Goal: Feedback & Contribution: Leave review/rating

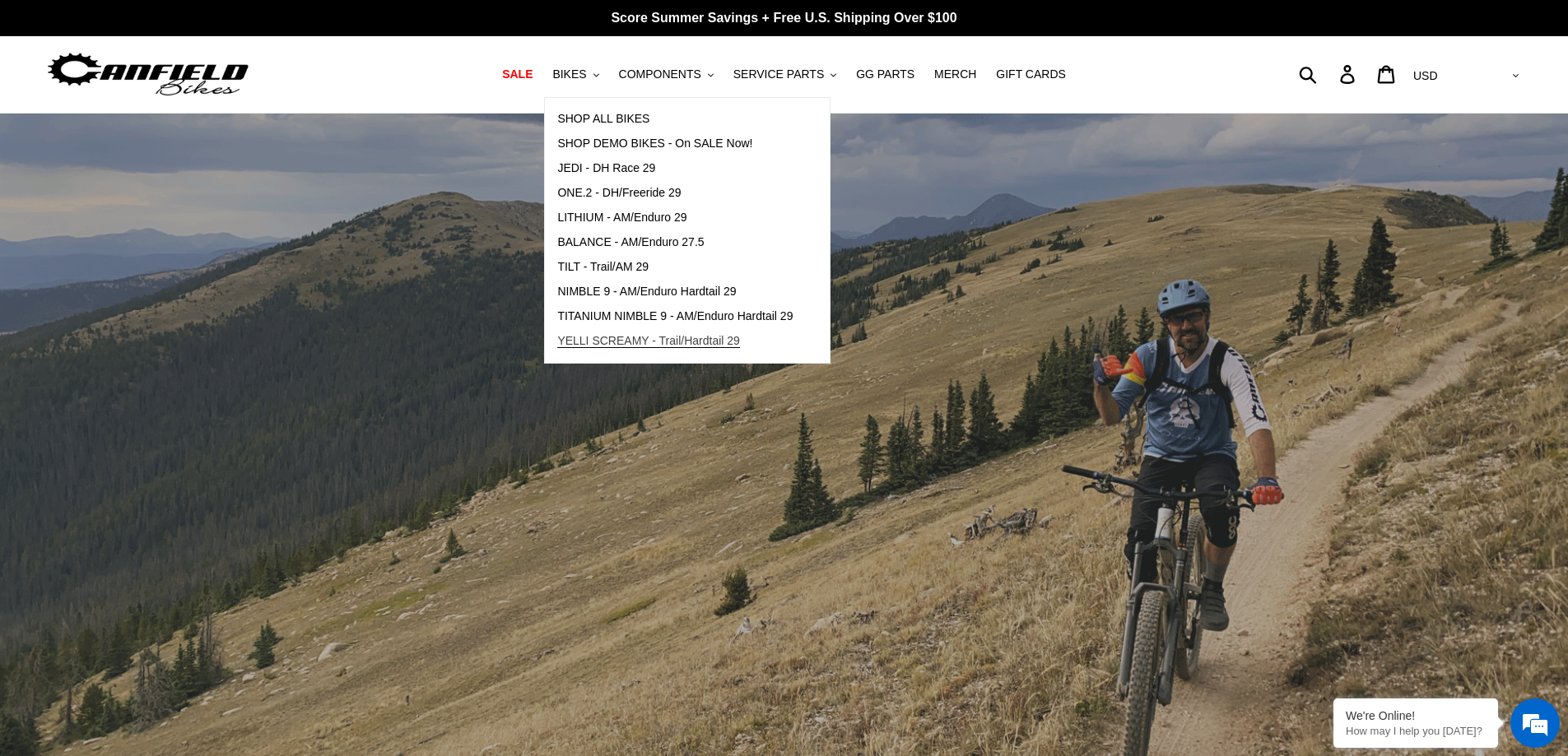
click at [647, 343] on span "YELLI SCREAMY - Trail/Hardtail 29" at bounding box center [648, 340] width 183 height 14
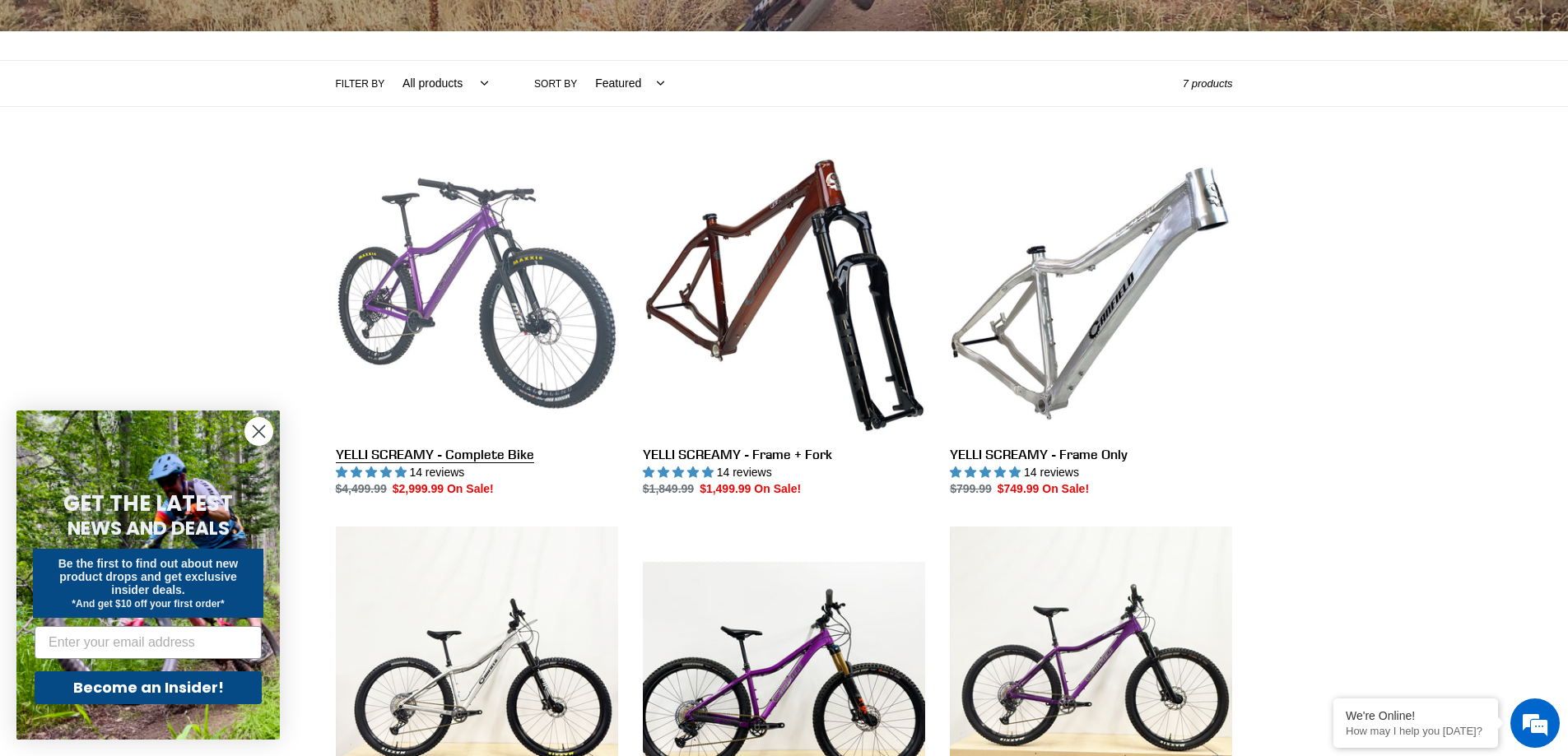
click at [509, 322] on link "YELLI SCREAMY - Complete Bike" at bounding box center [477, 325] width 283 height 346
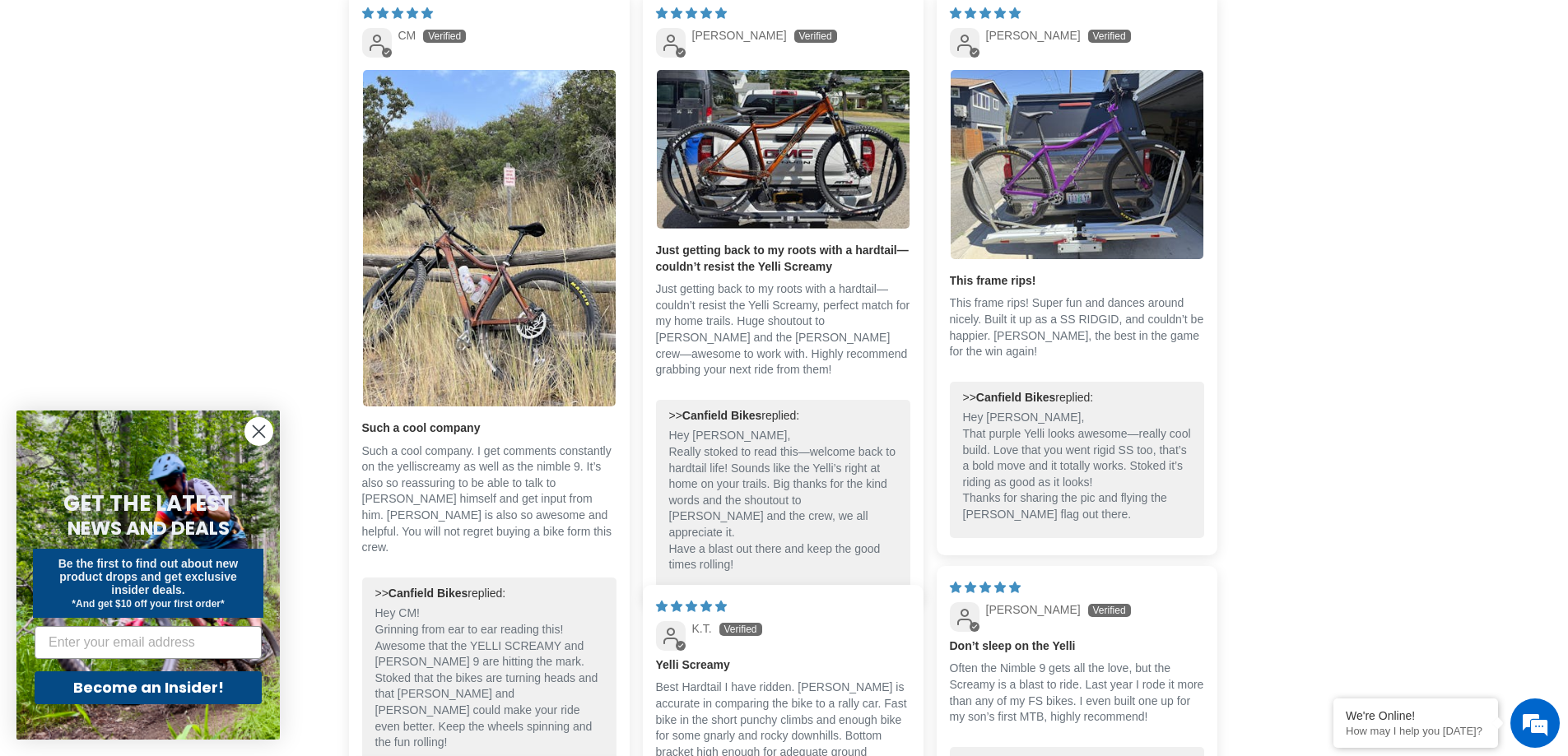
scroll to position [3789, 0]
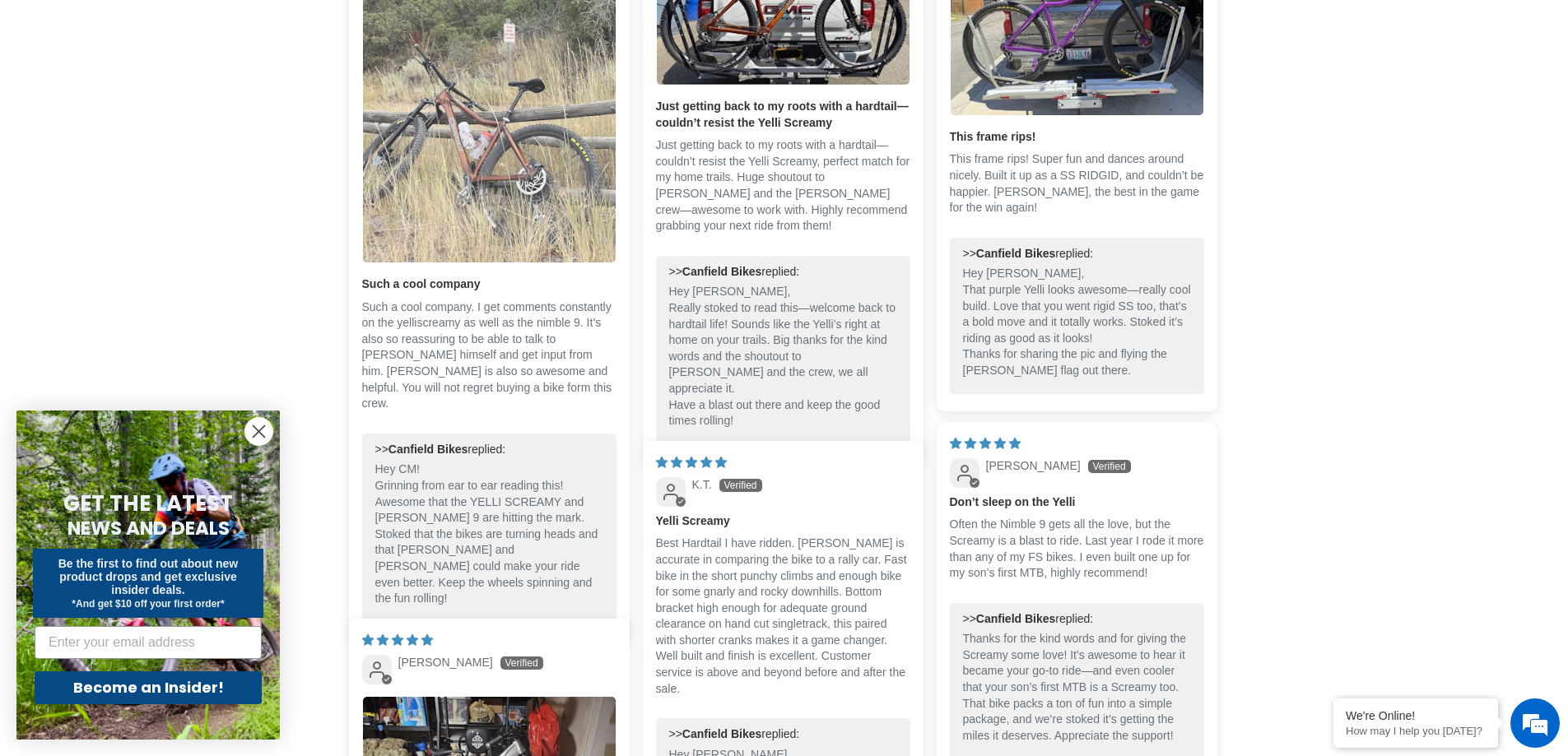
click at [507, 206] on img "Link to user picture 1" at bounding box center [488, 94] width 252 height 338
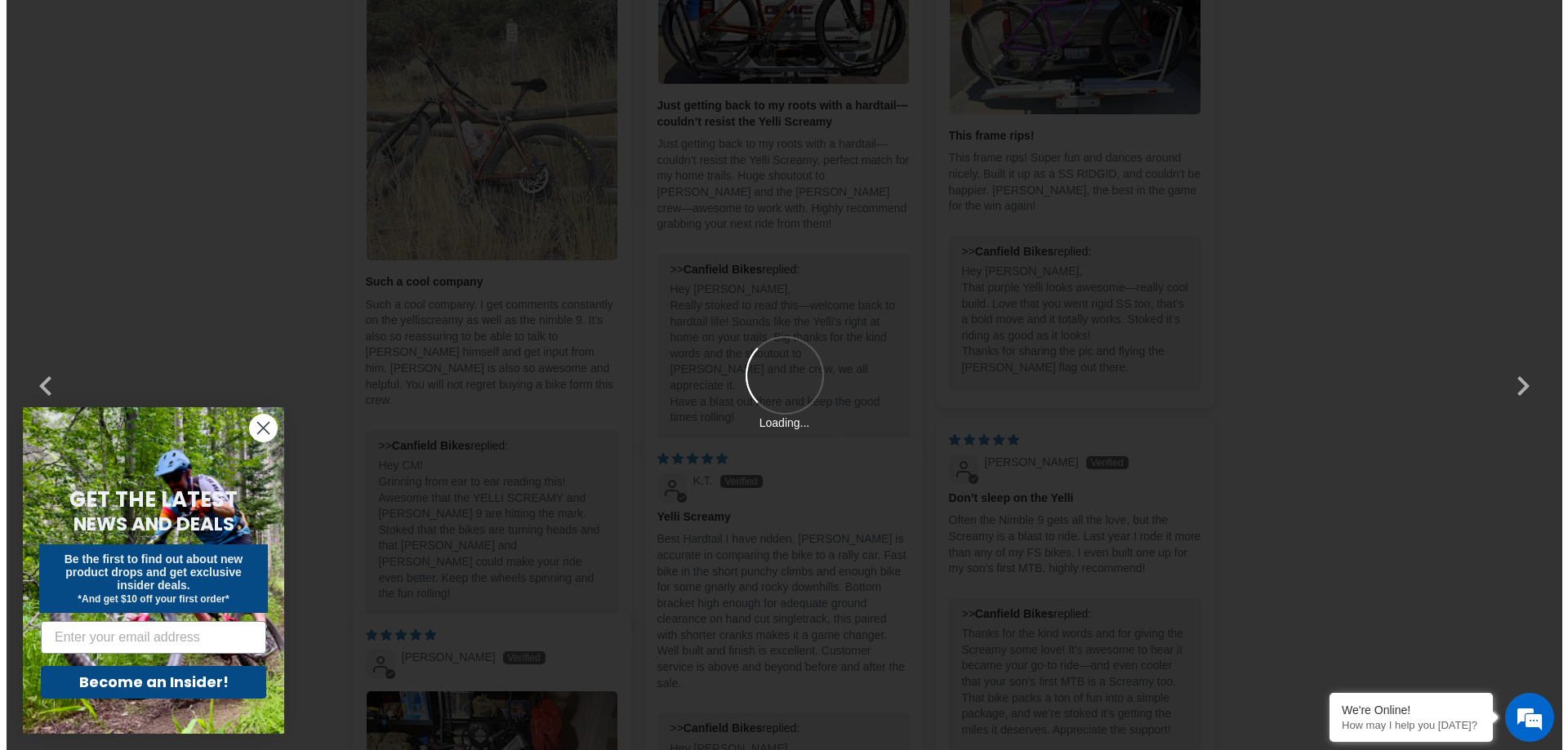
scroll to position [0, 0]
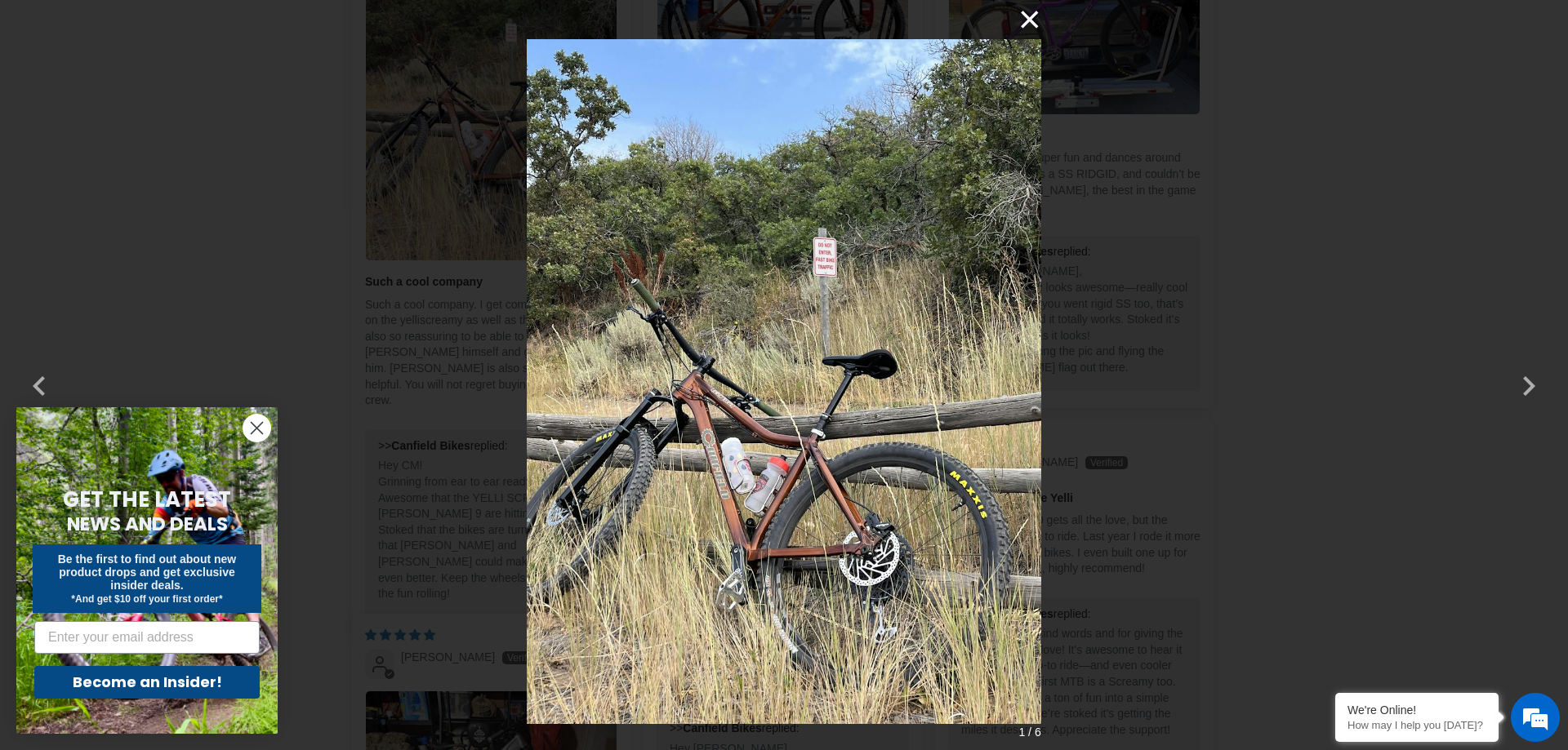
click at [1033, 25] on button "×" at bounding box center [1021, 19] width 39 height 39
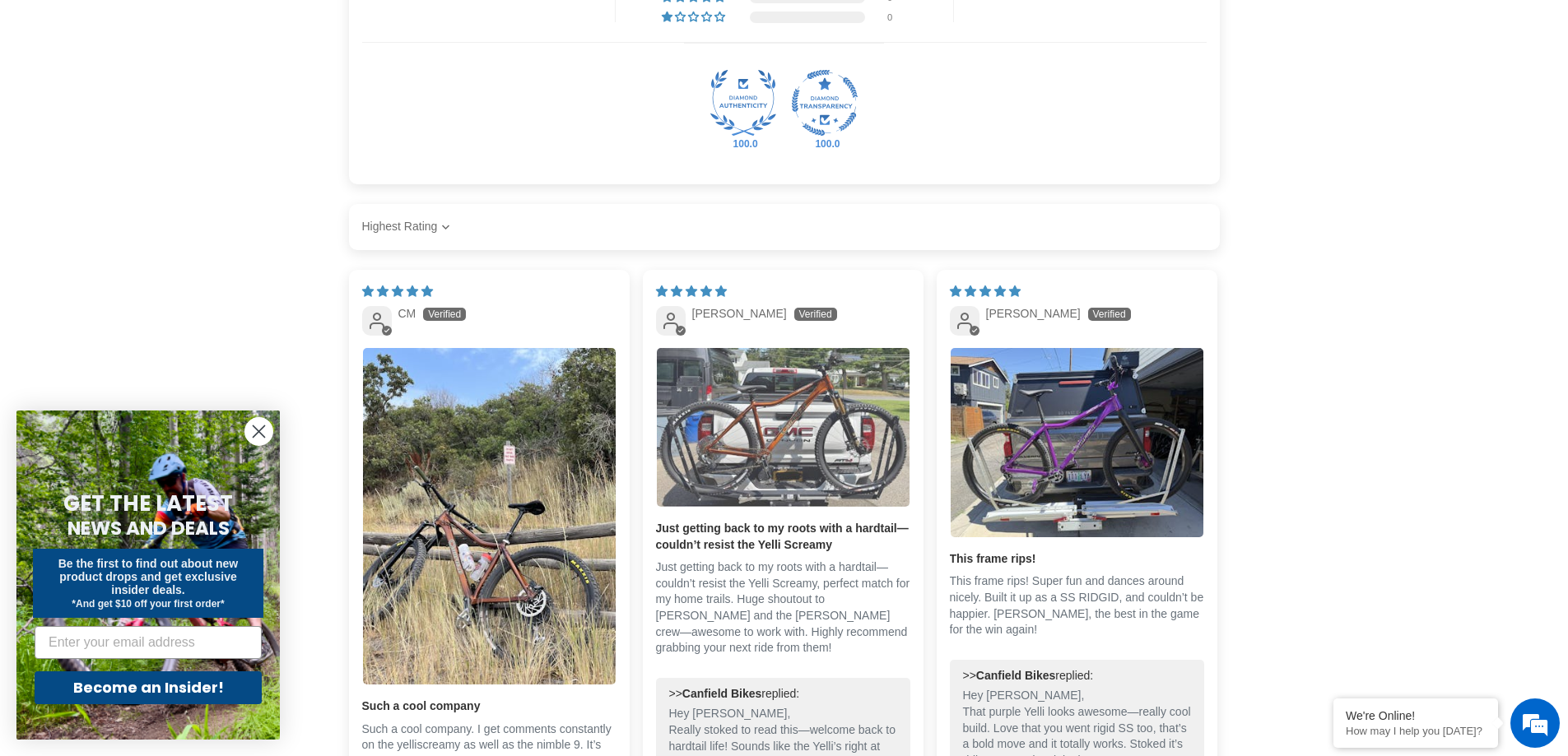
scroll to position [3084, 0]
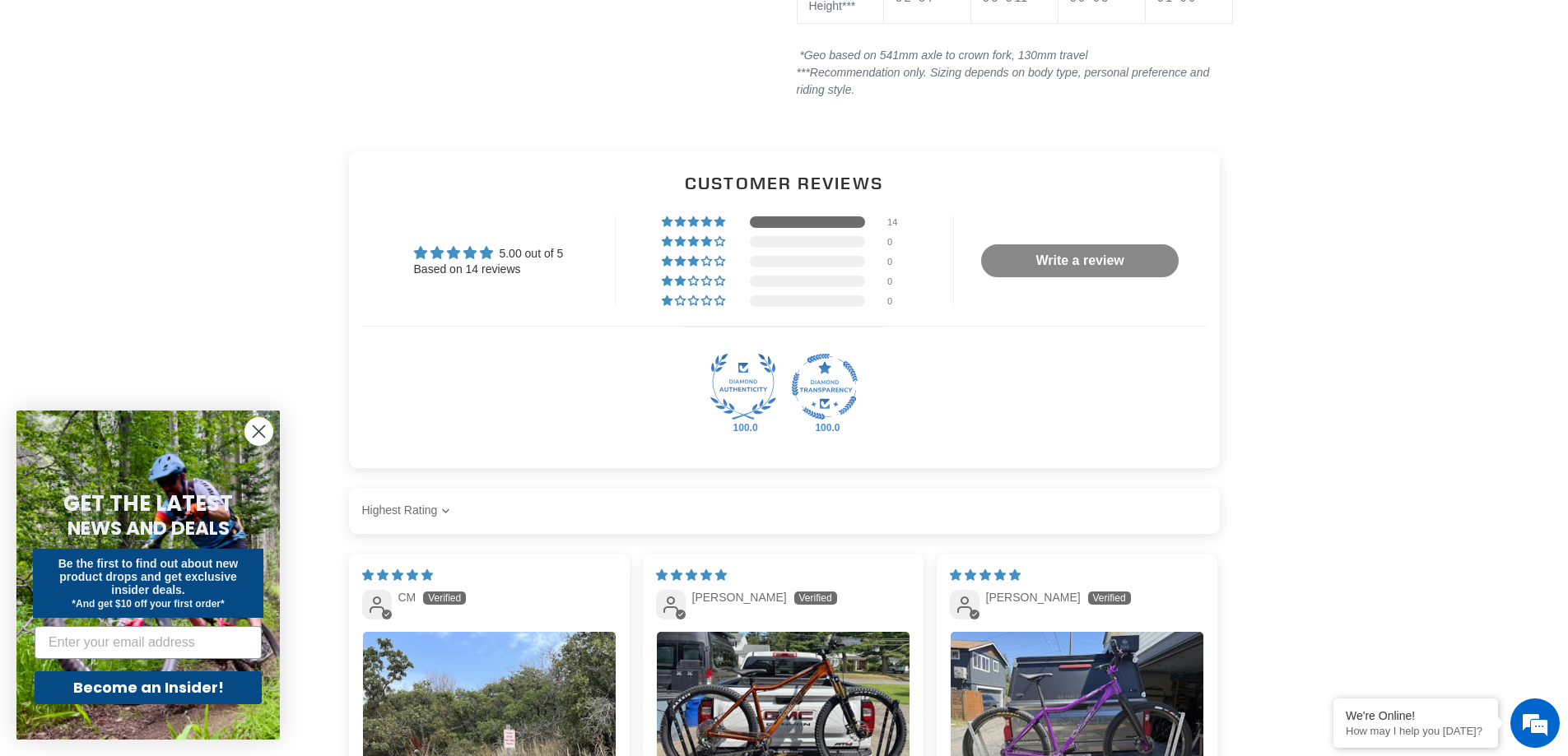
click at [1077, 277] on link "Write a review" at bounding box center [1080, 261] width 197 height 33
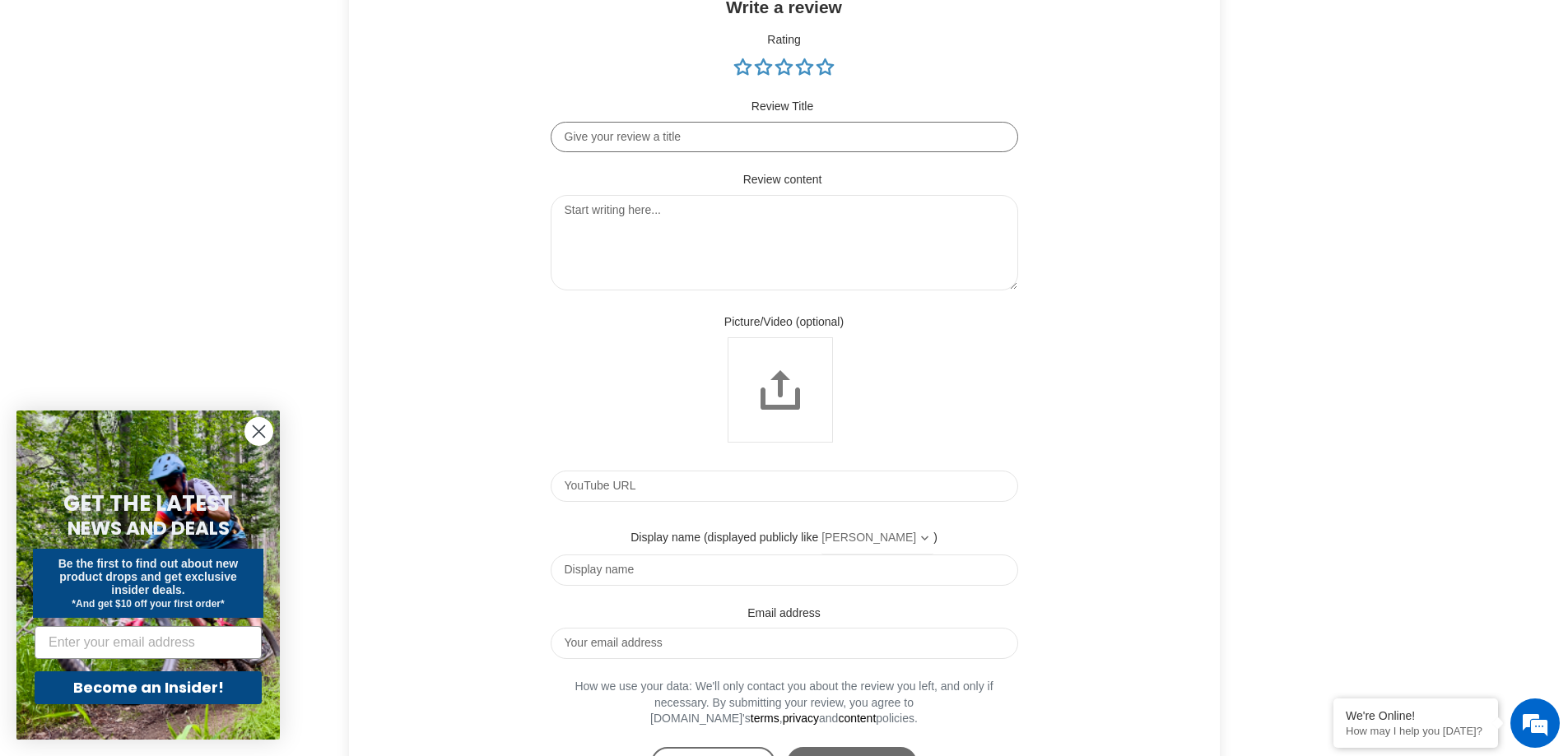
scroll to position [3439, 0]
click at [613, 149] on input "Review Title" at bounding box center [784, 133] width 467 height 31
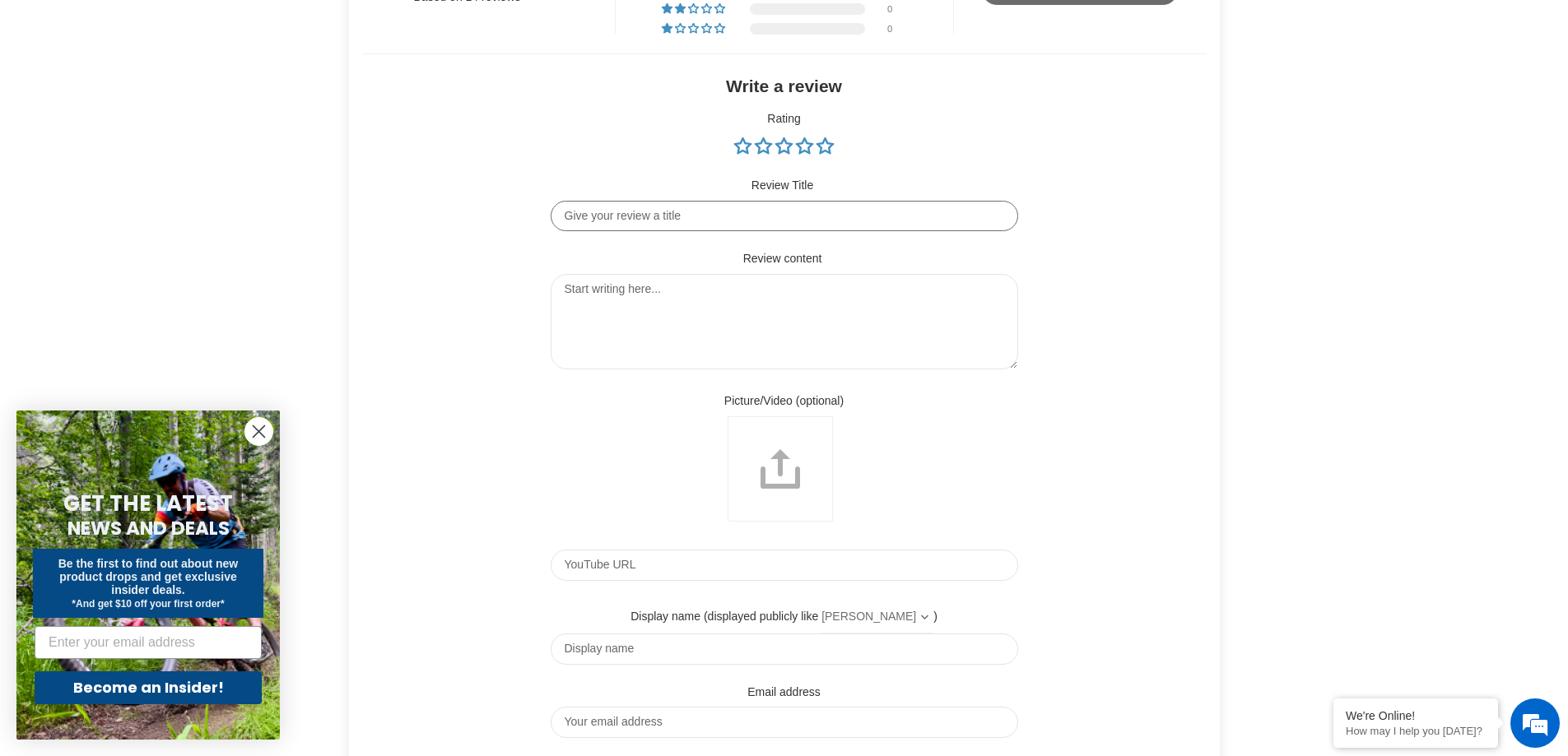
scroll to position [3356, 0]
click at [788, 510] on input "Choose a review picture/video (optional)" at bounding box center [780, 468] width 106 height 106
type input "C:\fakepath\yelli screamy.jpg"
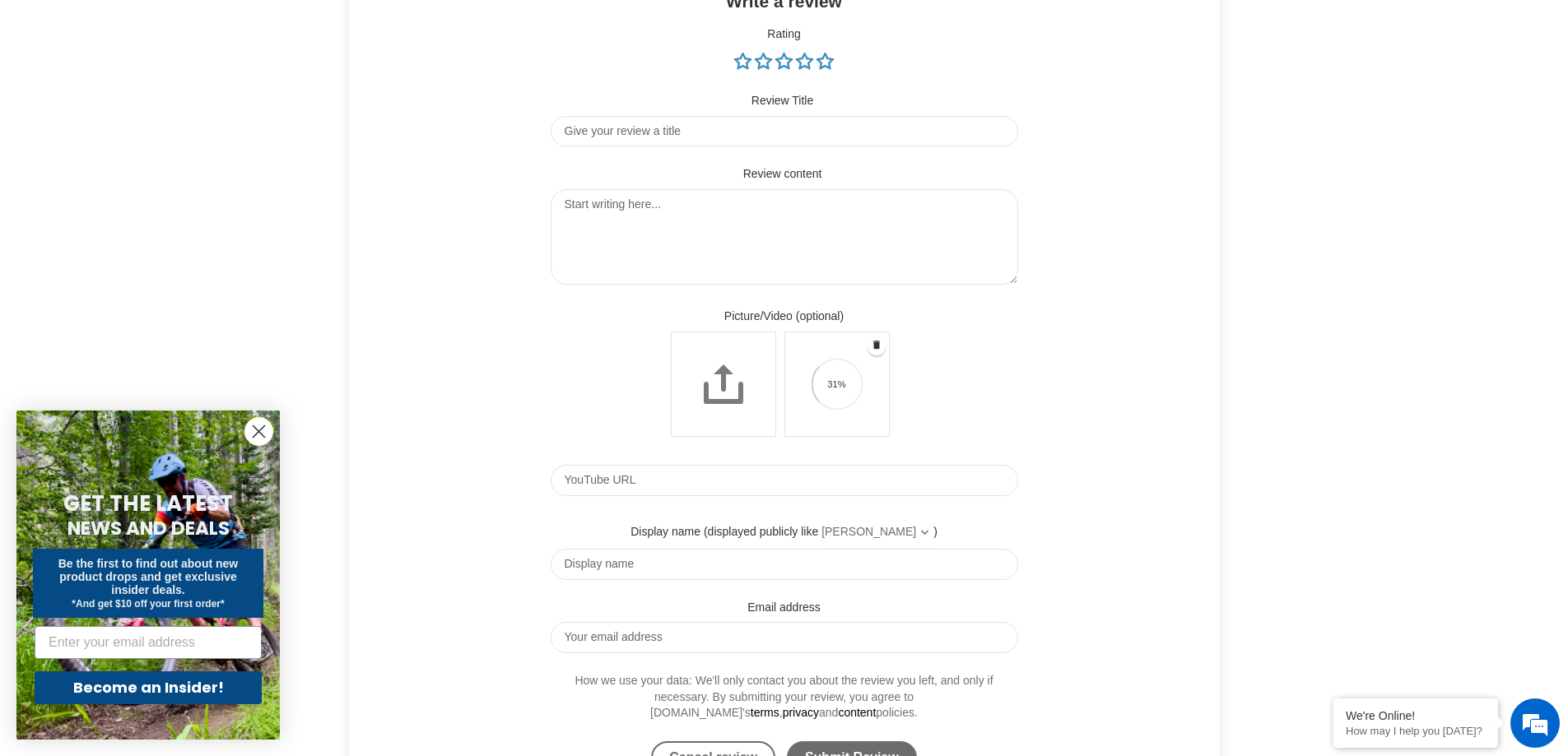
scroll to position [3603, 0]
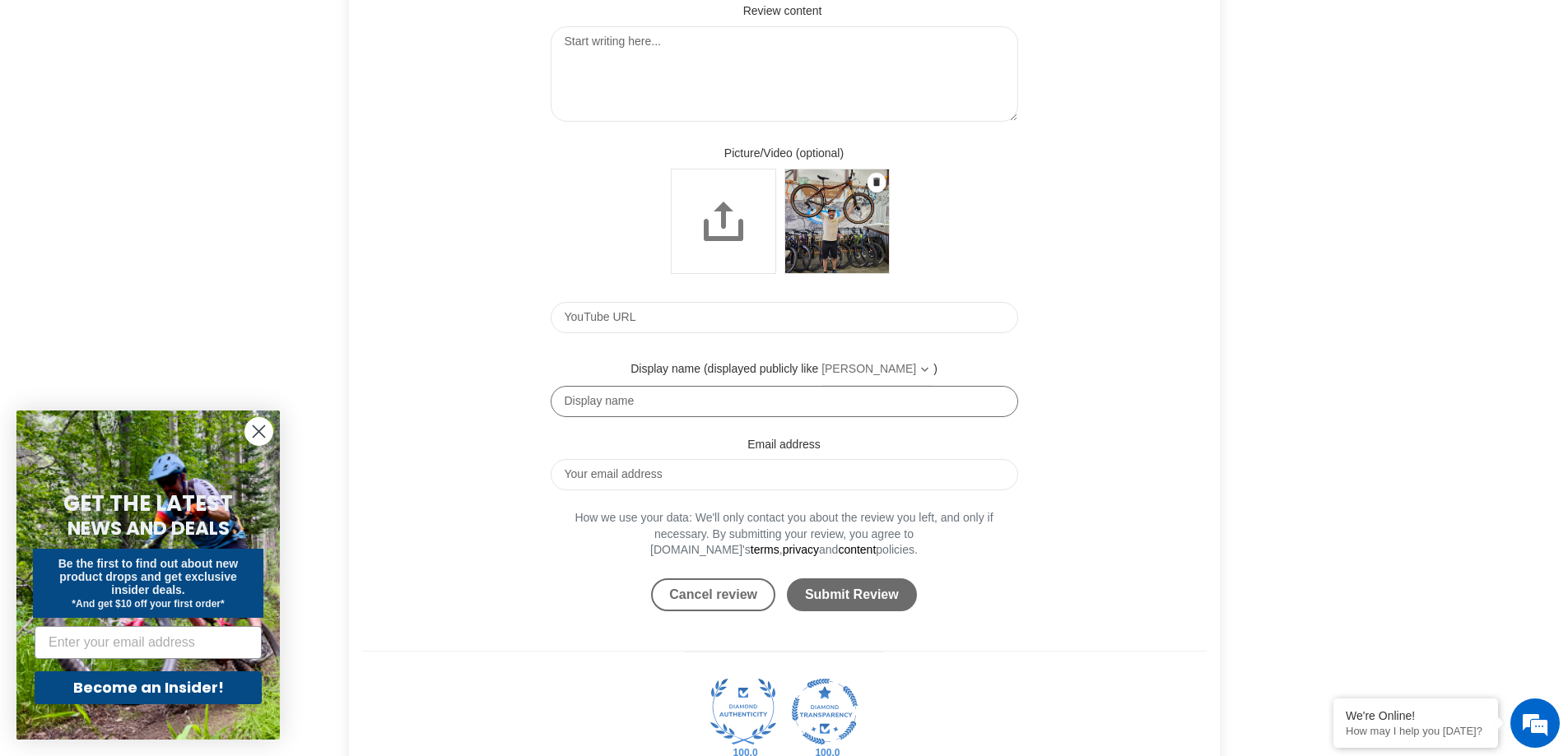
drag, startPoint x: 664, startPoint y: 430, endPoint x: 563, endPoint y: 430, distance: 101.0
click at [563, 417] on input "Display name" at bounding box center [784, 402] width 467 height 31
type input "[PERSON_NAME]"
click at [852, 490] on input "Email address" at bounding box center [784, 474] width 467 height 31
type input "[EMAIL_ADDRESS][DOMAIN_NAME]"
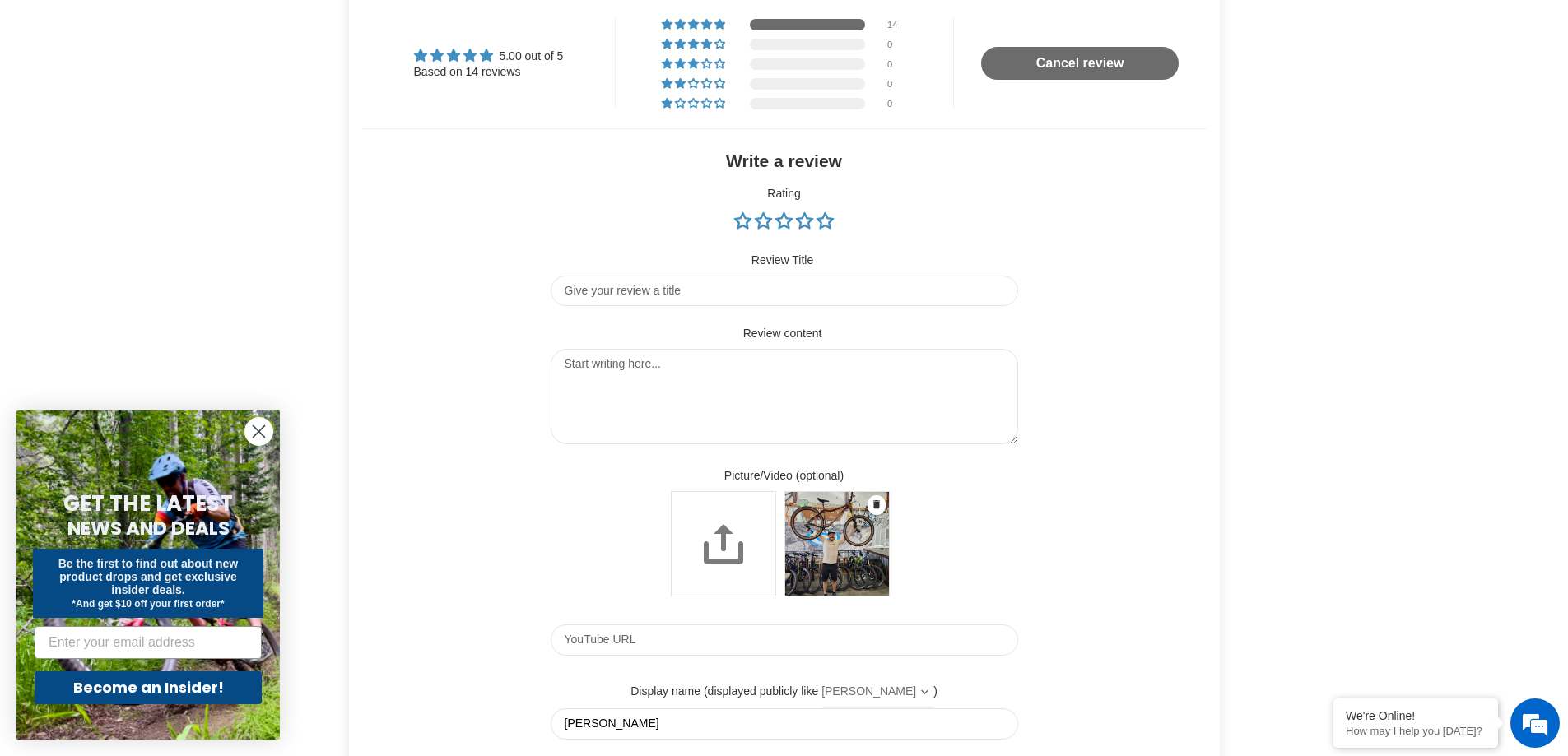
scroll to position [3274, 0]
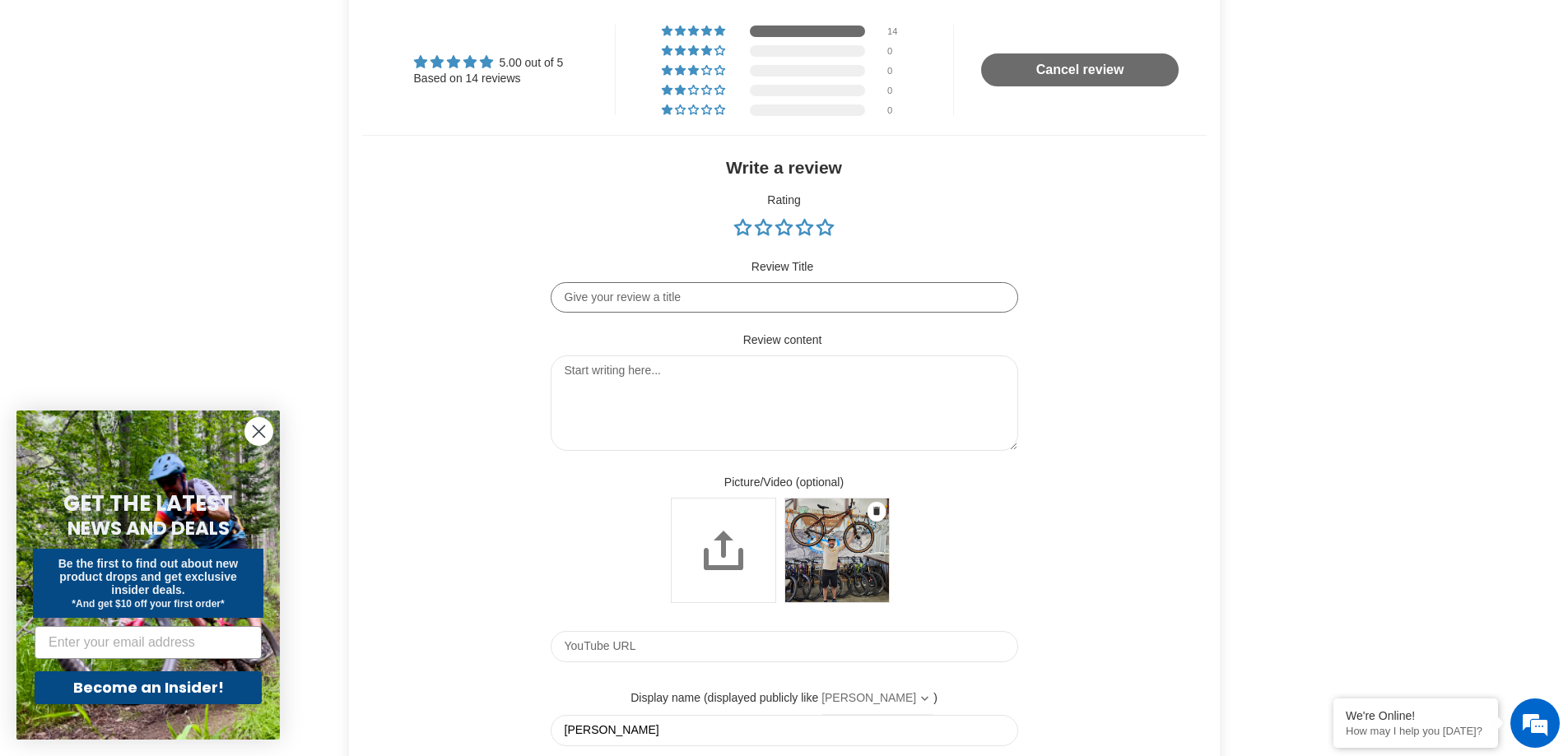
click at [633, 314] on input "Review Title" at bounding box center [784, 298] width 467 height 31
type input "Funnest hardtail I've ridden"
click at [825, 235] on link "5 stars" at bounding box center [824, 228] width 17 height 17
click at [724, 439] on textarea "Review content" at bounding box center [784, 403] width 467 height 95
click at [562, 403] on textarea "Let me start off by saying that [PERSON_NAME] and" at bounding box center [784, 403] width 467 height 95
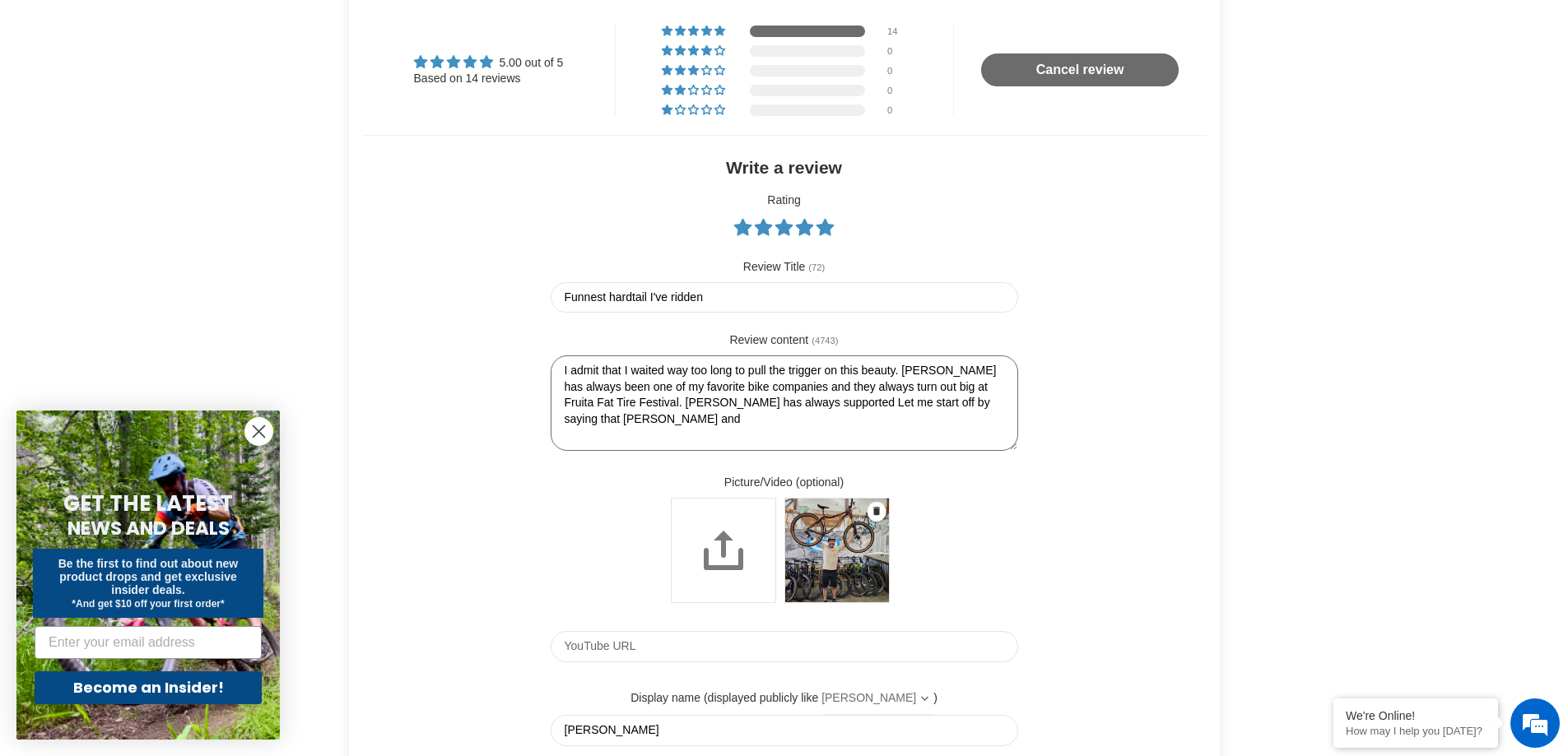
click at [655, 432] on textarea "I admit that I waited way too long to pull the trigger on this beauty. [PERSON_…" at bounding box center [784, 403] width 467 height 95
click at [657, 432] on textarea "I admit that I waited way too long to pull the trigger on this beauty. [PERSON_…" at bounding box center [784, 403] width 467 height 95
click at [791, 434] on textarea "I admit that I waited way too long to pull the trigger on this beauty. [PERSON_…" at bounding box center [784, 403] width 467 height 95
click at [690, 436] on textarea "I admit that I waited way too long to pull the trigger on this beauty. [PERSON_…" at bounding box center [784, 403] width 467 height 95
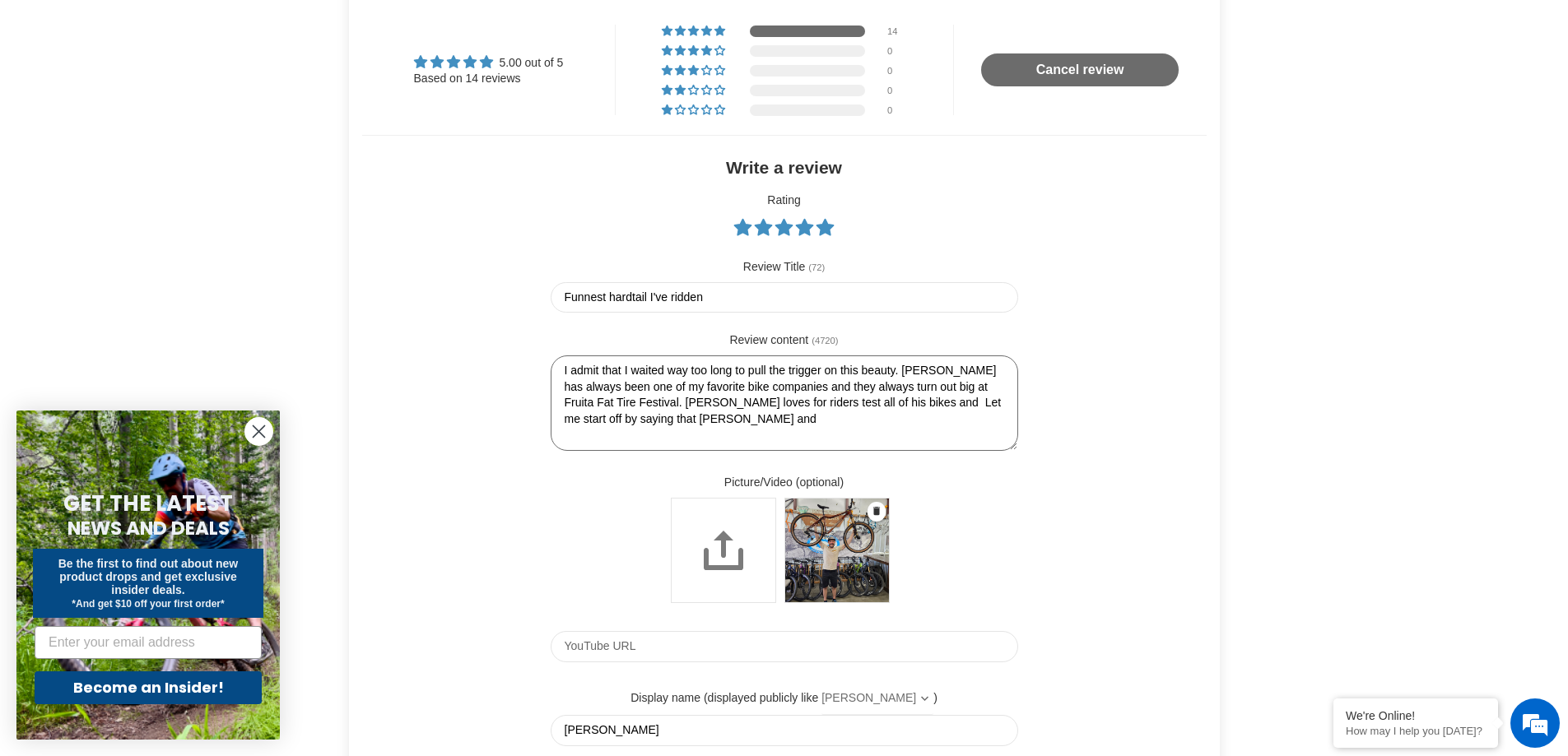
click at [757, 431] on textarea "I admit that I waited way too long to pull the trigger on this beauty. [PERSON_…" at bounding box center [784, 403] width 467 height 95
click at [790, 431] on textarea "I admit that I waited way too long to pull the trigger on this beauty. [PERSON_…" at bounding box center [784, 403] width 467 height 95
click at [912, 430] on textarea "I admit that I waited way too long to pull the trigger on this beauty. [PERSON_…" at bounding box center [784, 403] width 467 height 95
click at [969, 450] on textarea "I admit that I waited way too long to pull the trigger on this beauty. [PERSON_…" at bounding box center [784, 403] width 467 height 95
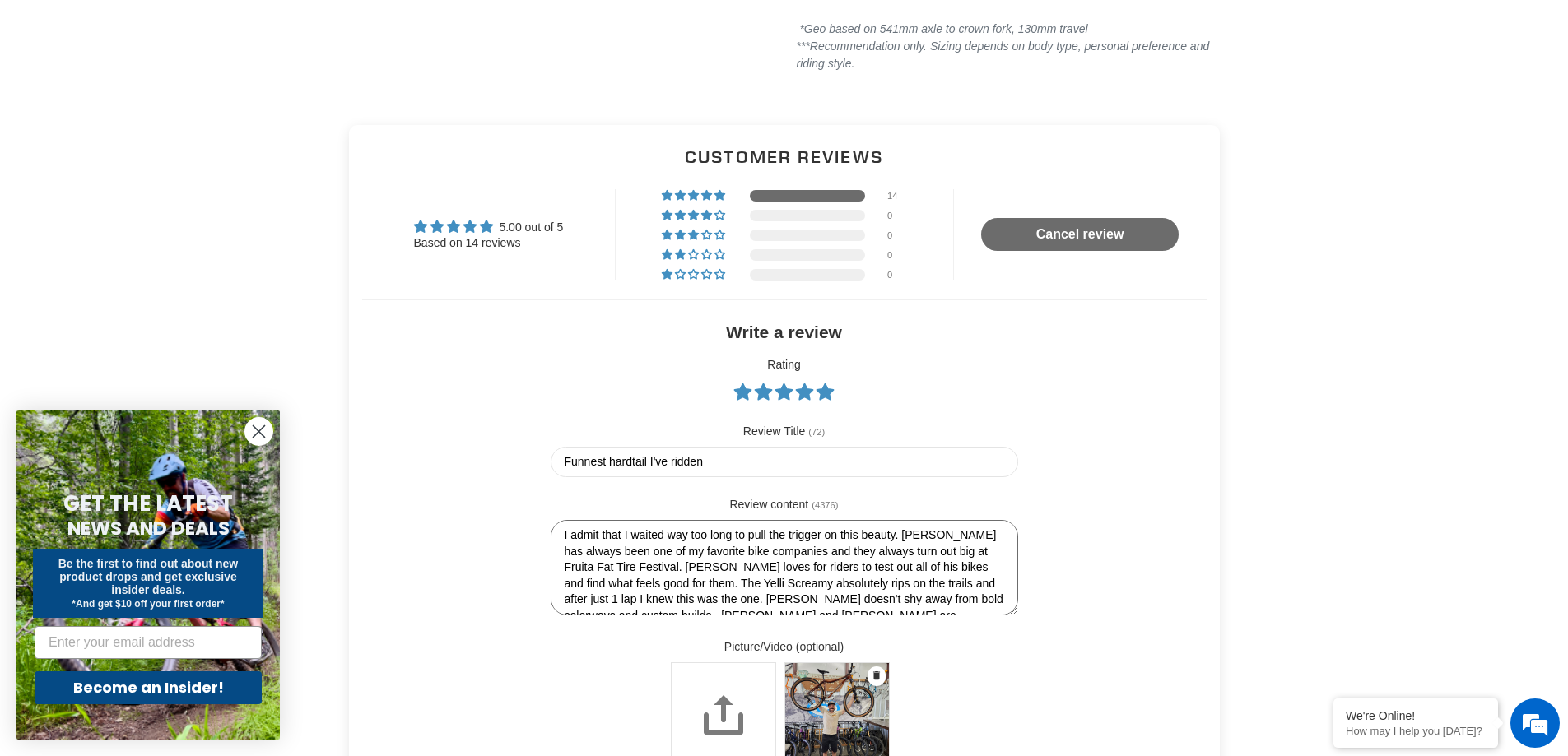
scroll to position [49, 0]
click at [634, 594] on textarea "I admit that I waited way too long to pull the trigger on this beauty. [PERSON_…" at bounding box center [784, 568] width 467 height 95
click at [823, 598] on textarea "I admit that I waited way too long to pull the trigger on this beauty. [PERSON_…" at bounding box center [784, 568] width 467 height 95
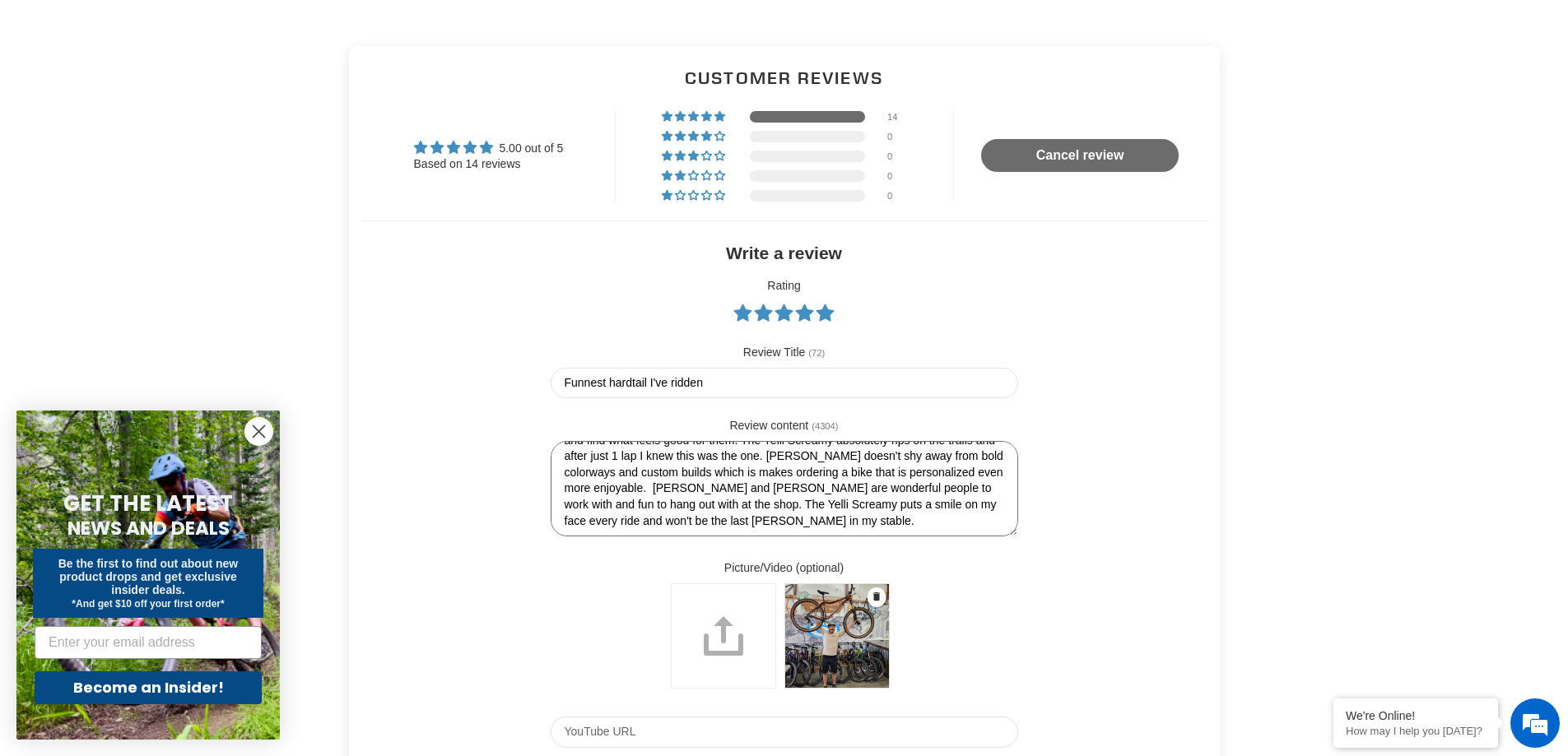
scroll to position [3274, 0]
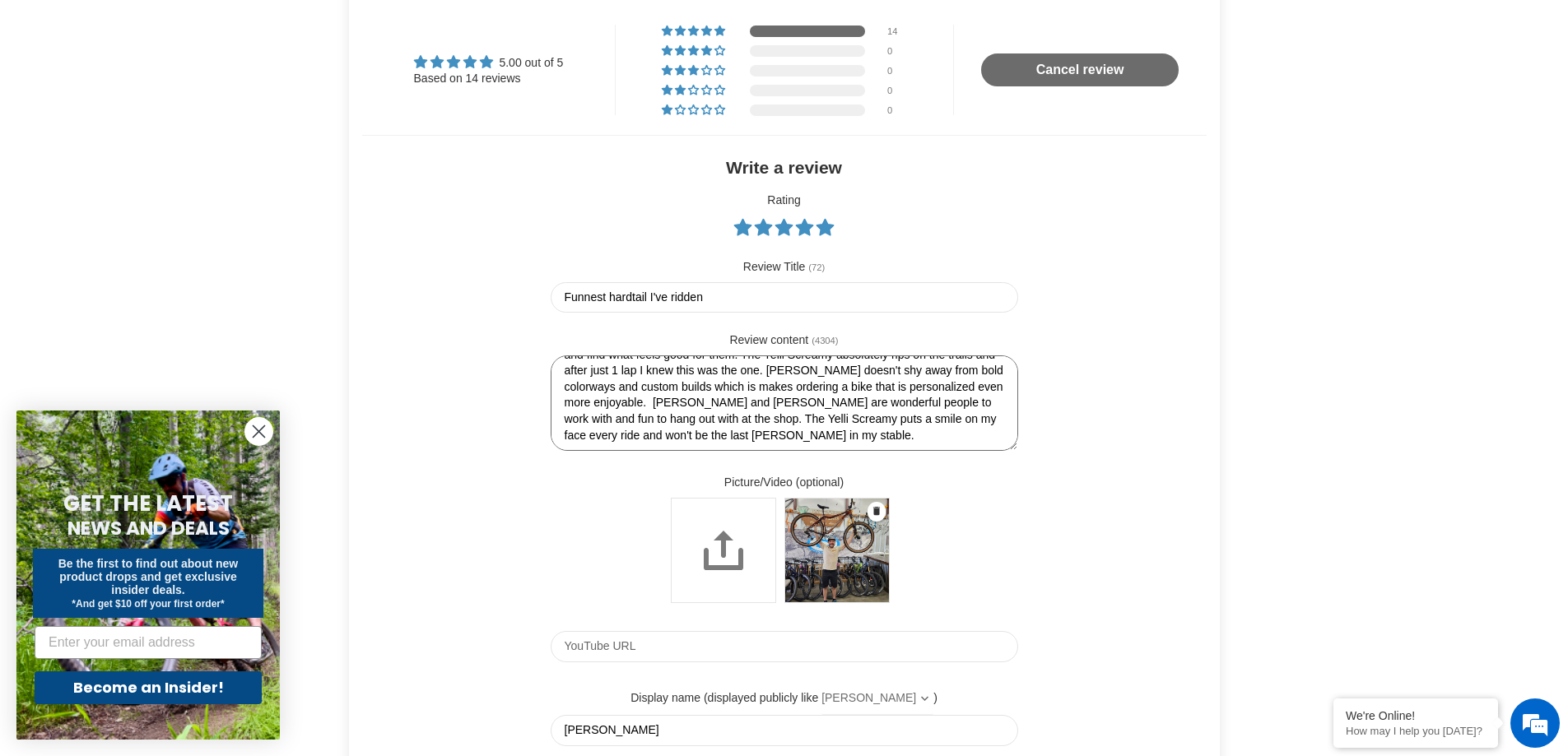
click at [689, 422] on textarea "I admit that I waited way too long to pull the trigger on this beauty. [PERSON_…" at bounding box center [784, 403] width 467 height 95
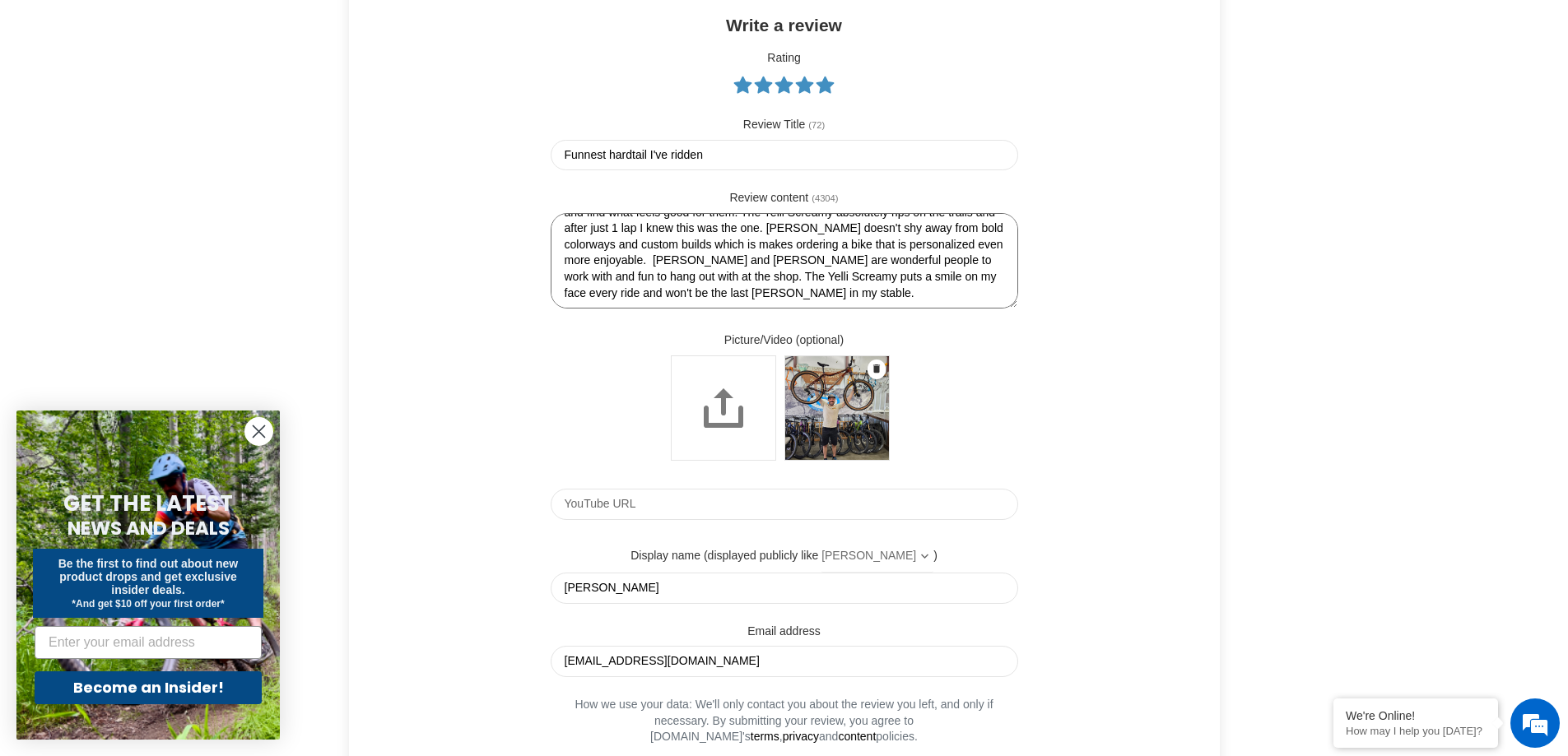
scroll to position [3686, 0]
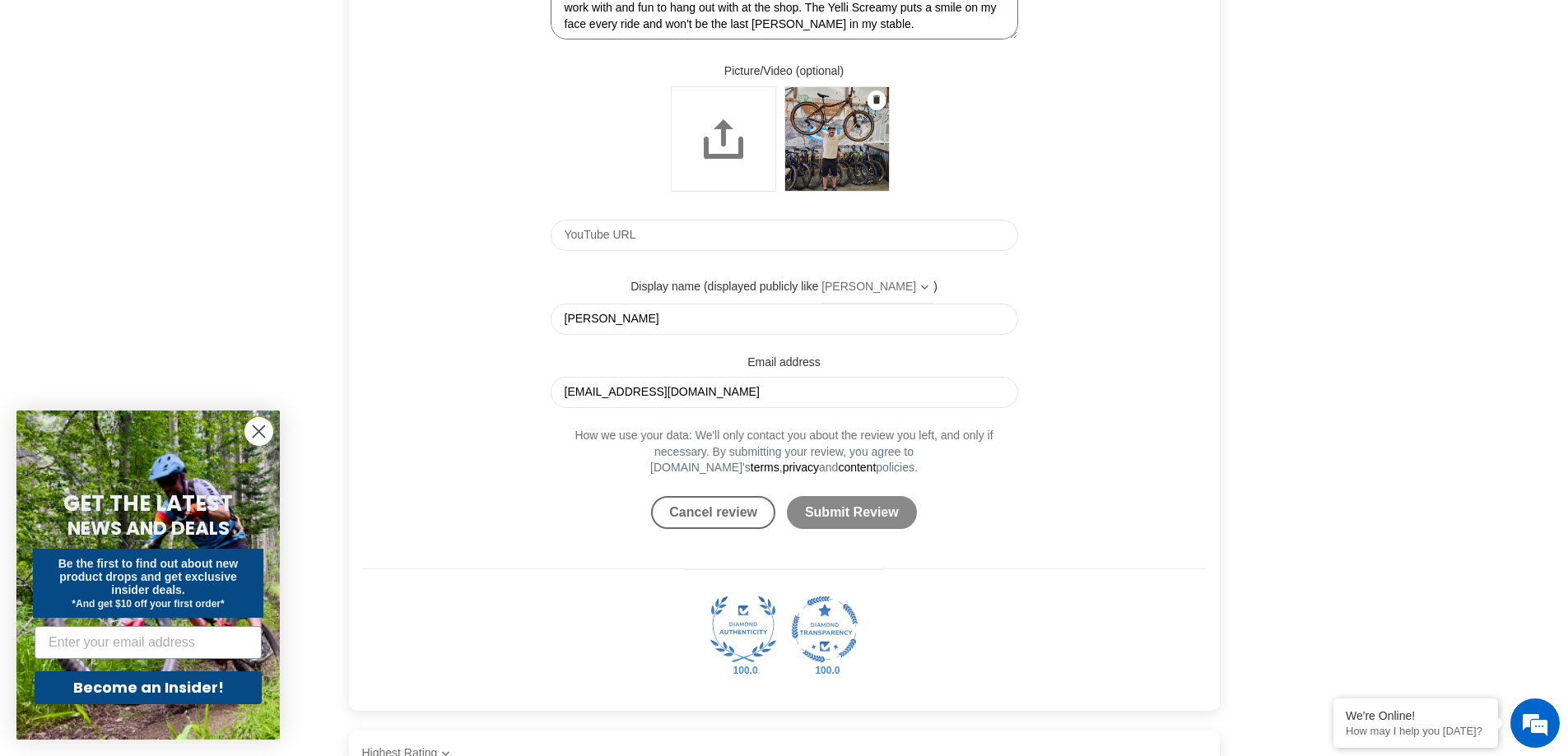
type textarea "I admit that I waited way too long to pull the trigger on this beauty. [PERSON_…"
click at [843, 529] on input "Submit Review" at bounding box center [852, 513] width 130 height 33
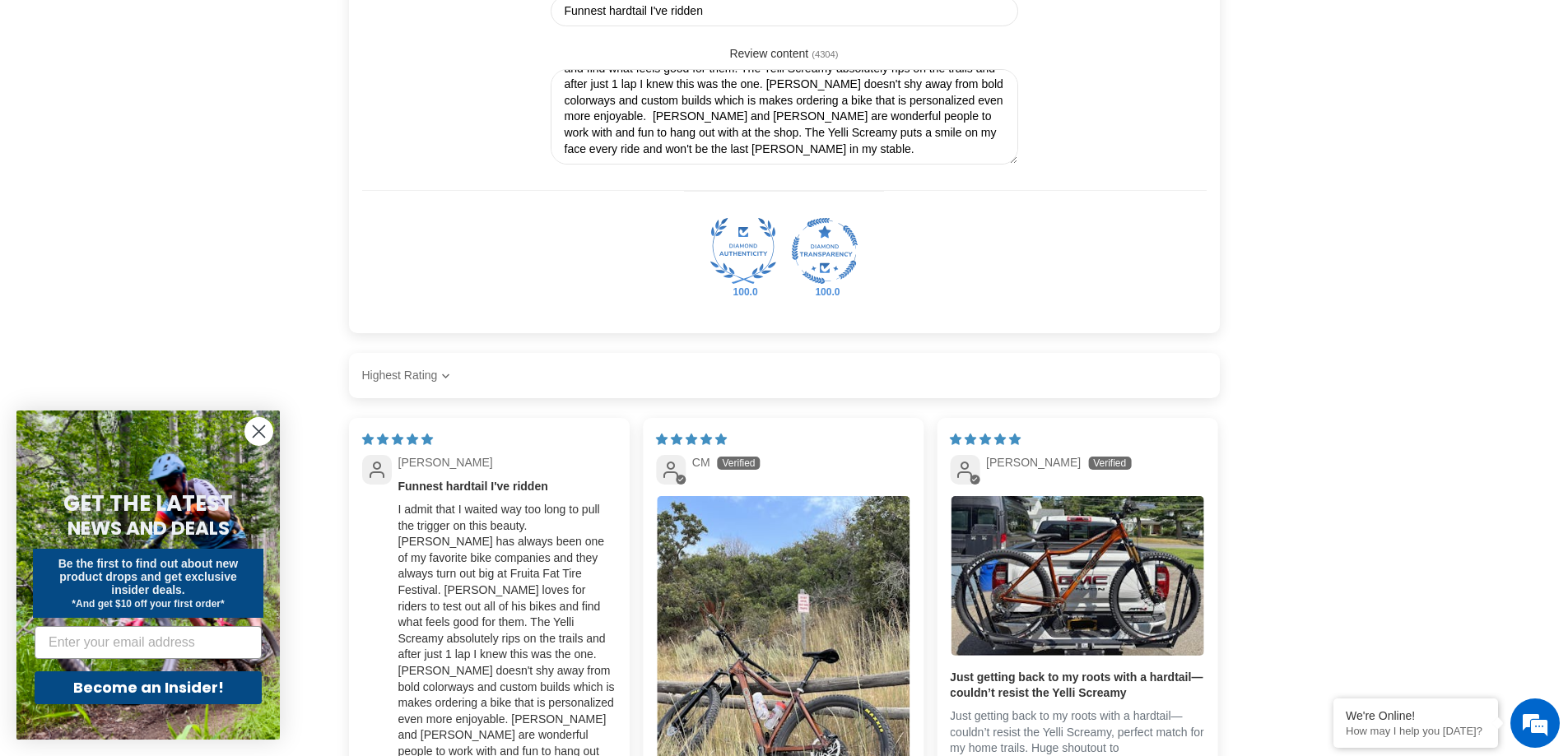
scroll to position [3605, 0]
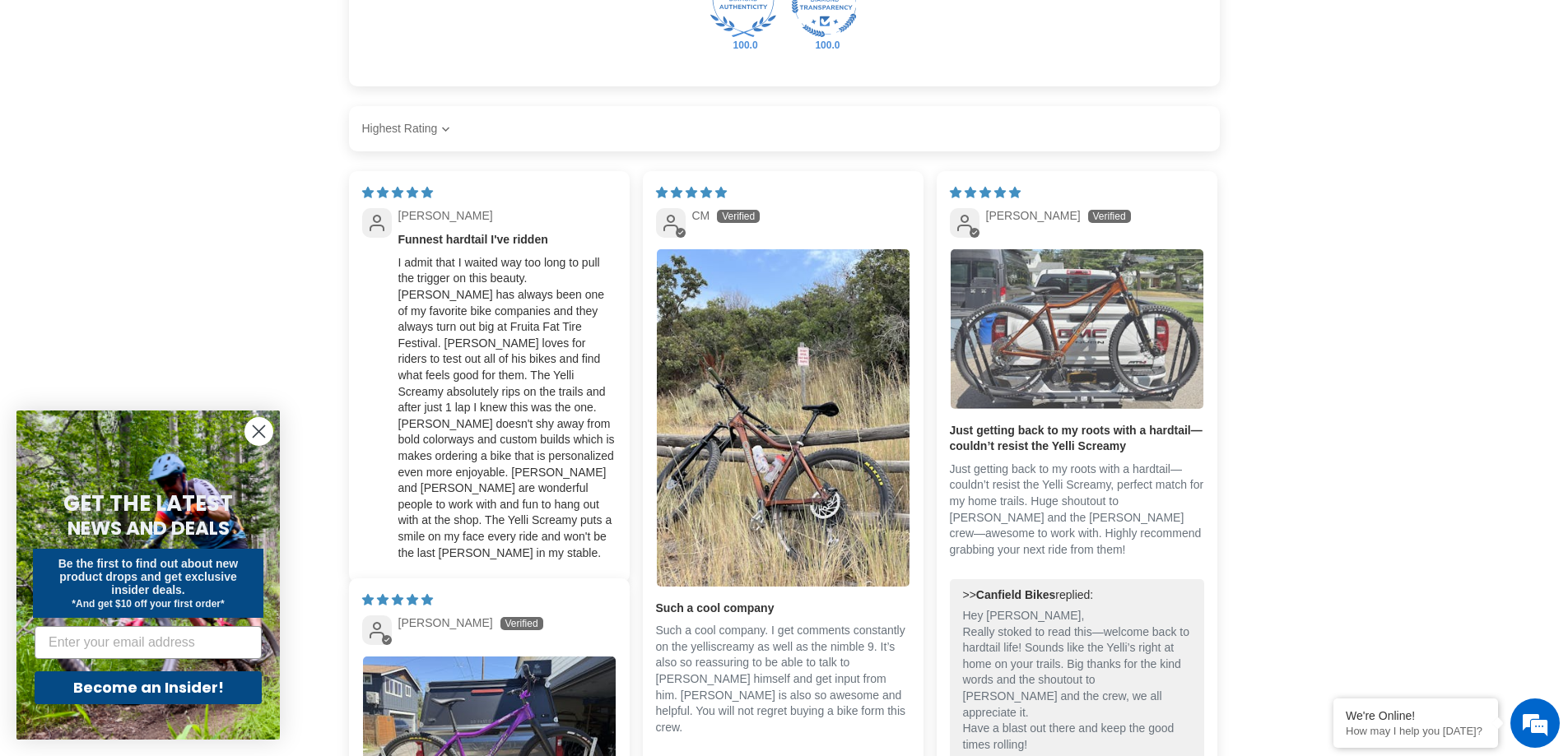
click at [1059, 381] on img "Link to user picture 1" at bounding box center [1077, 329] width 252 height 160
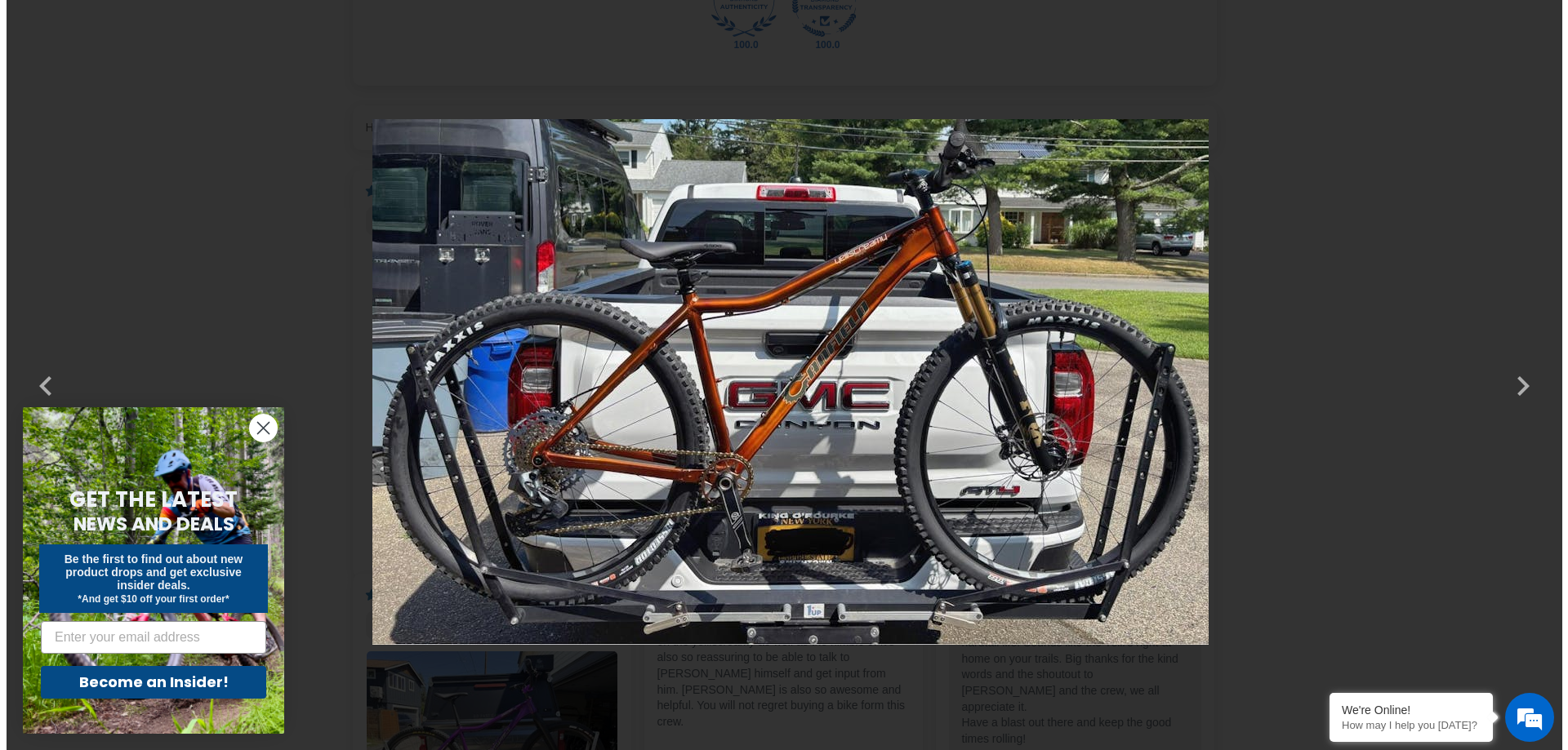
scroll to position [0, 0]
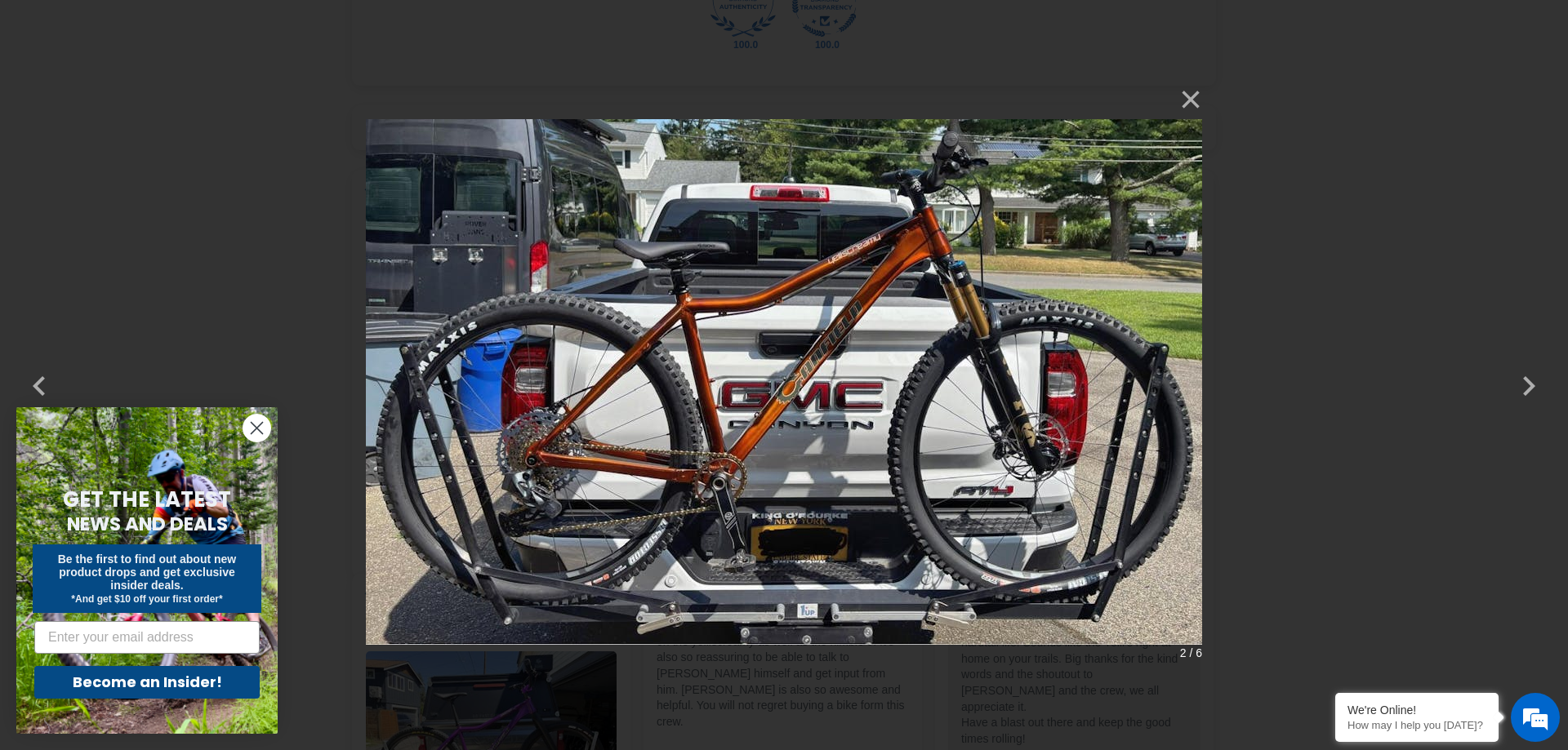
click at [1023, 393] on img at bounding box center [784, 375] width 836 height 591
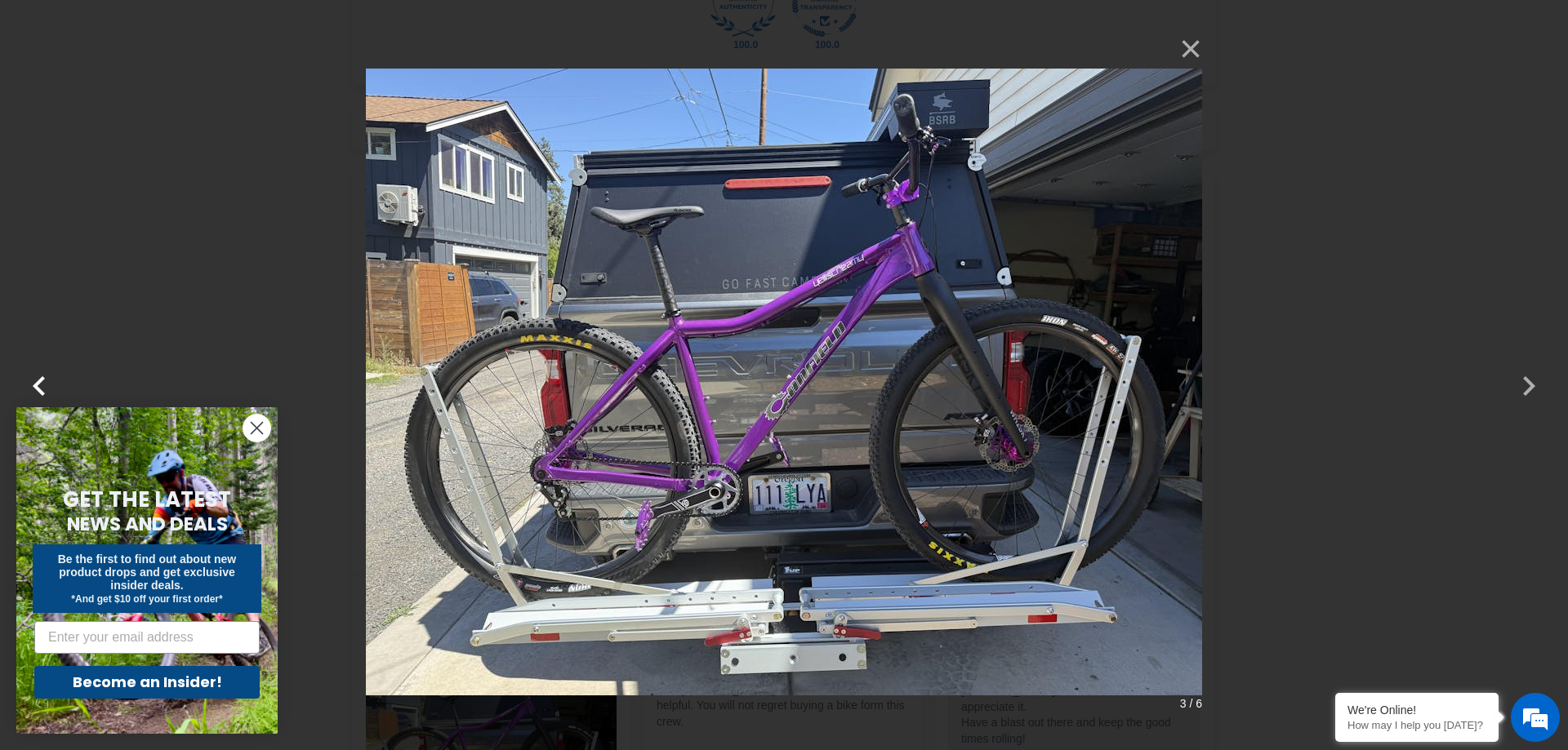
click at [40, 378] on button "button" at bounding box center [39, 375] width 39 height 39
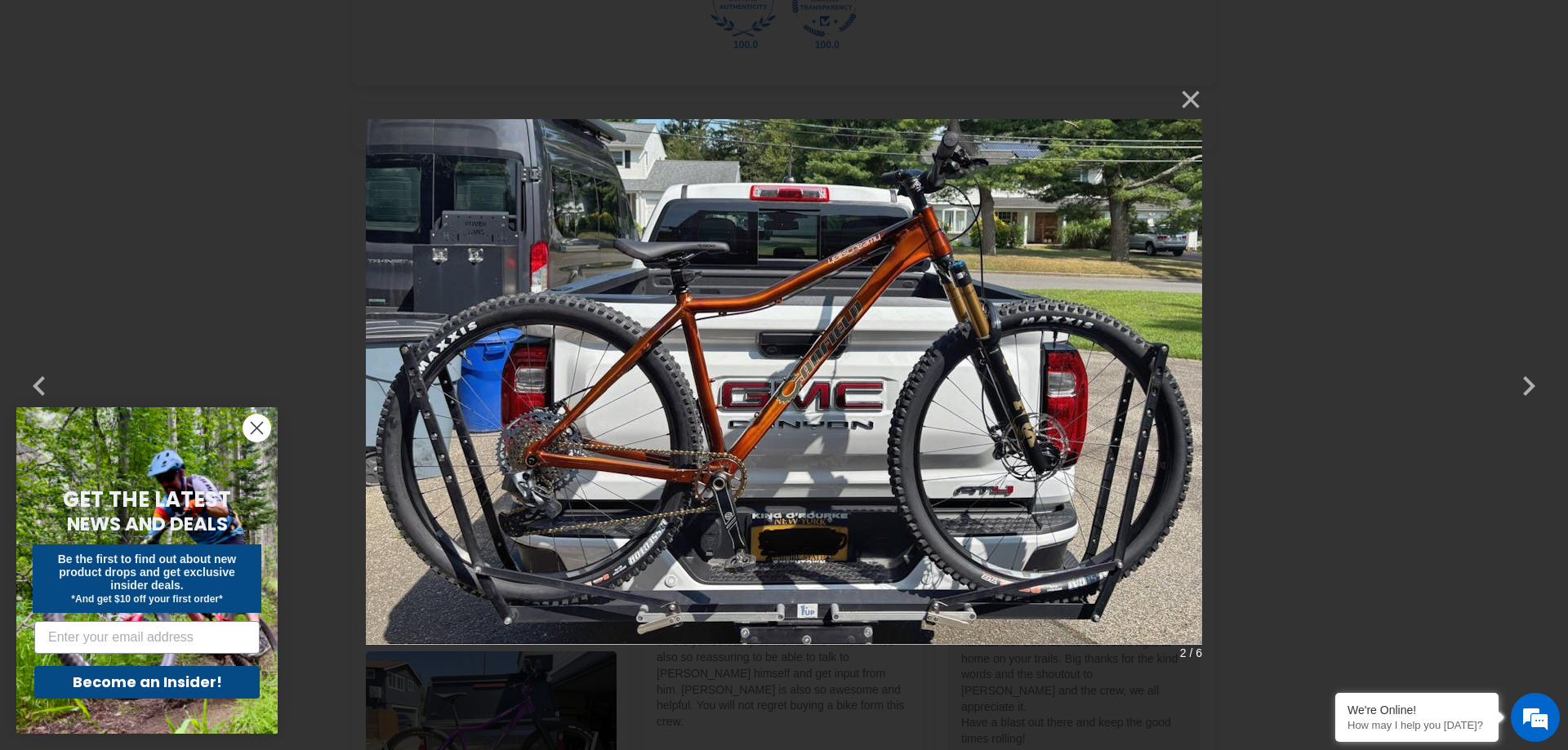
click at [260, 423] on circle "Close dialog" at bounding box center [257, 428] width 27 height 27
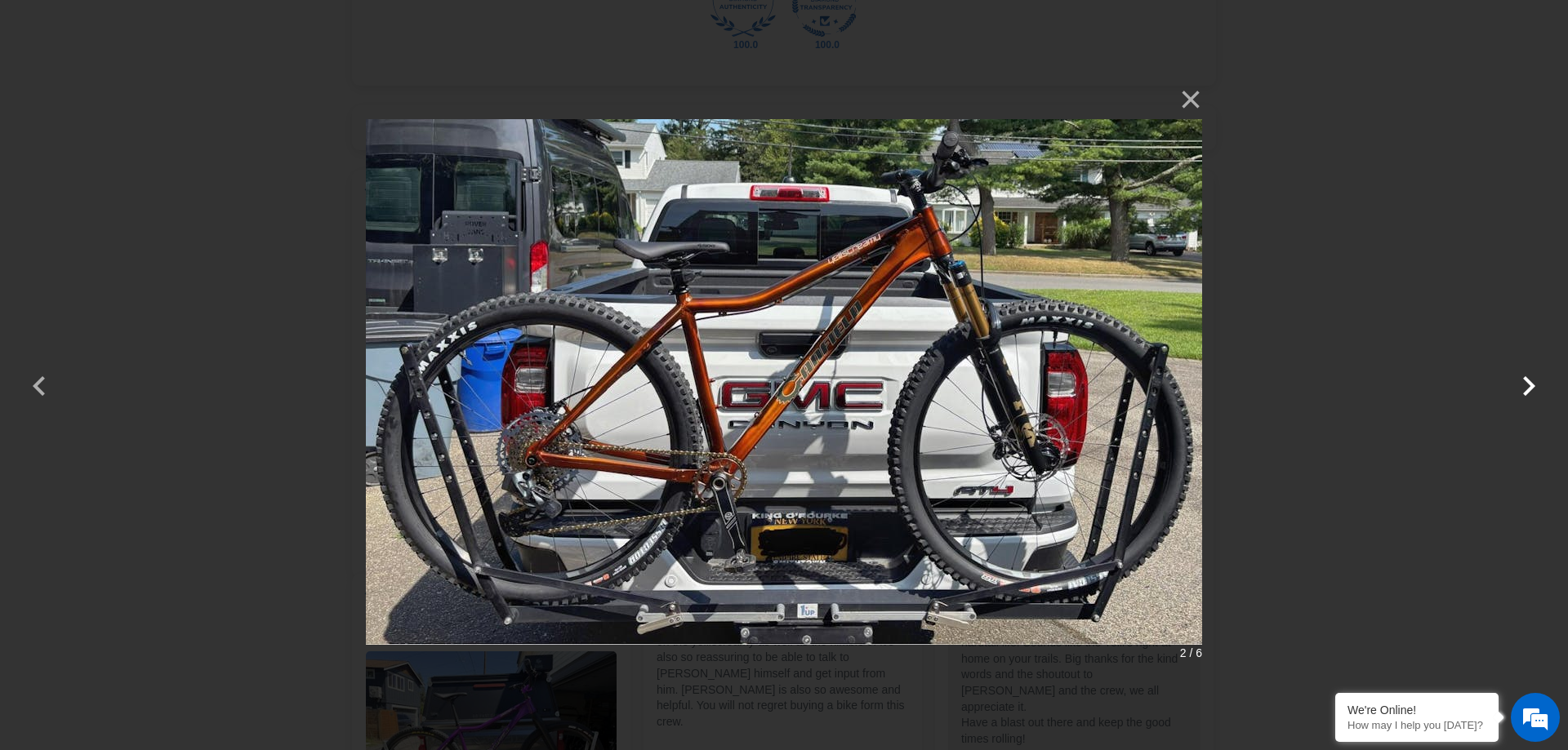
click at [1529, 382] on button "button" at bounding box center [1528, 375] width 39 height 39
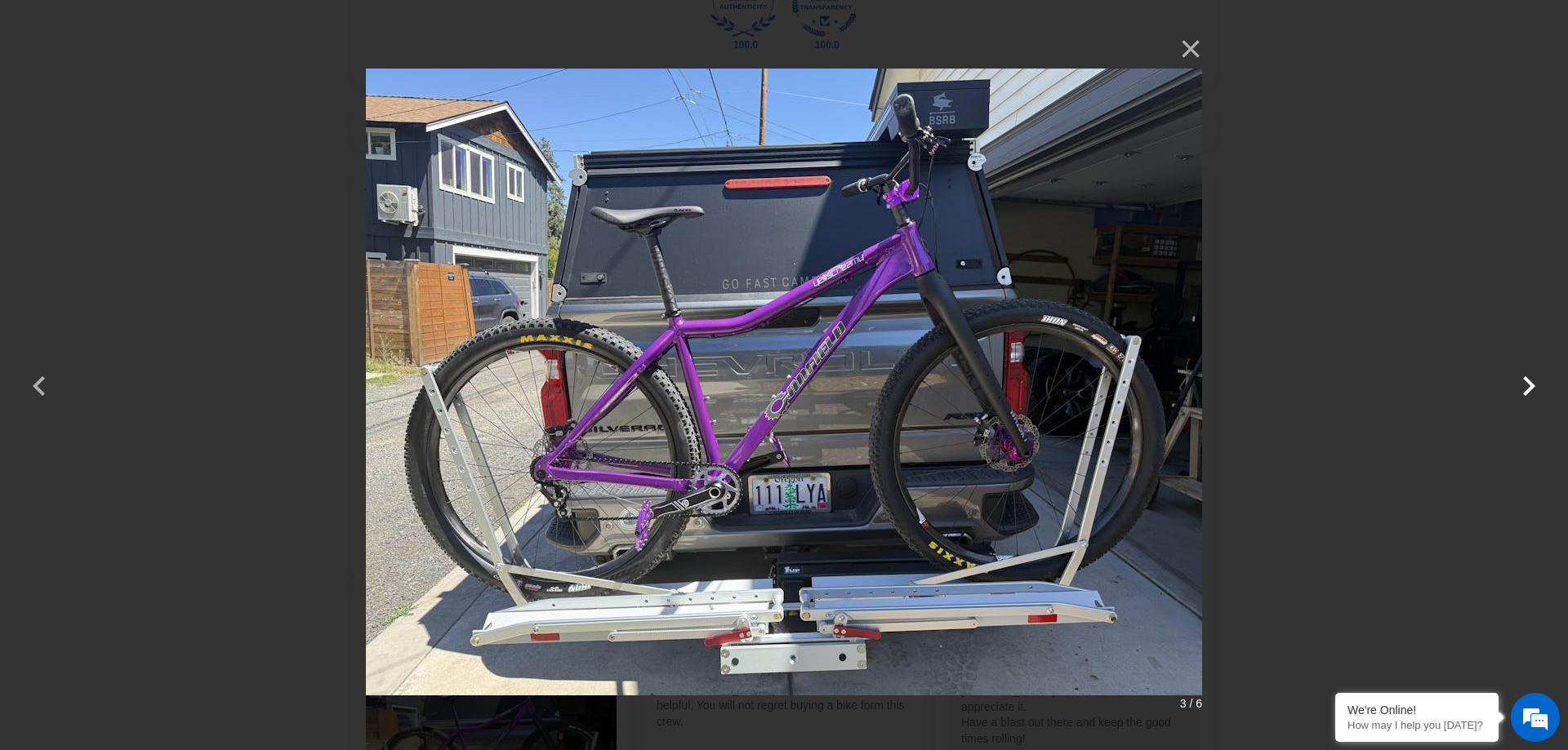
click at [1529, 383] on button "button" at bounding box center [1528, 375] width 39 height 39
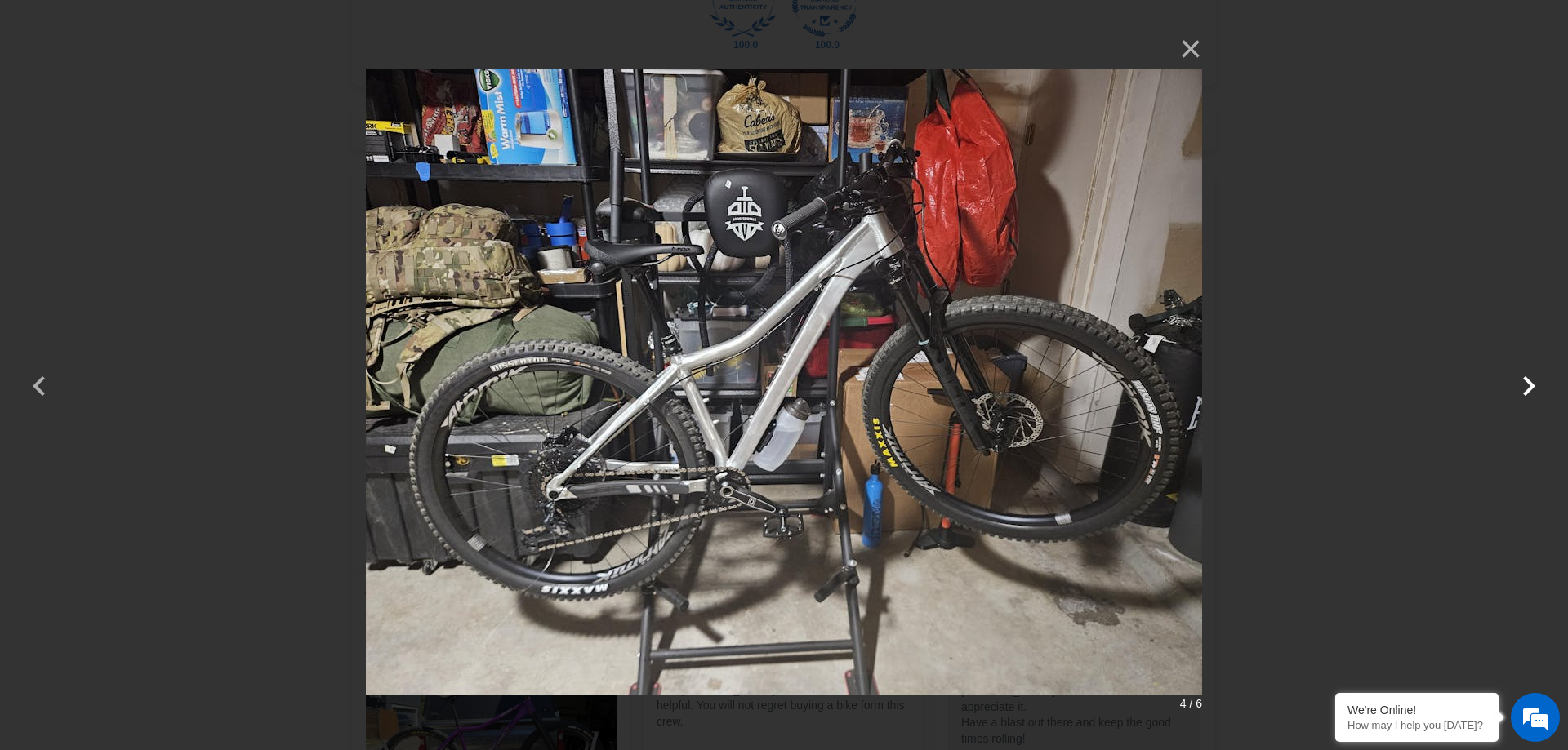
click at [1529, 383] on button "button" at bounding box center [1528, 375] width 39 height 39
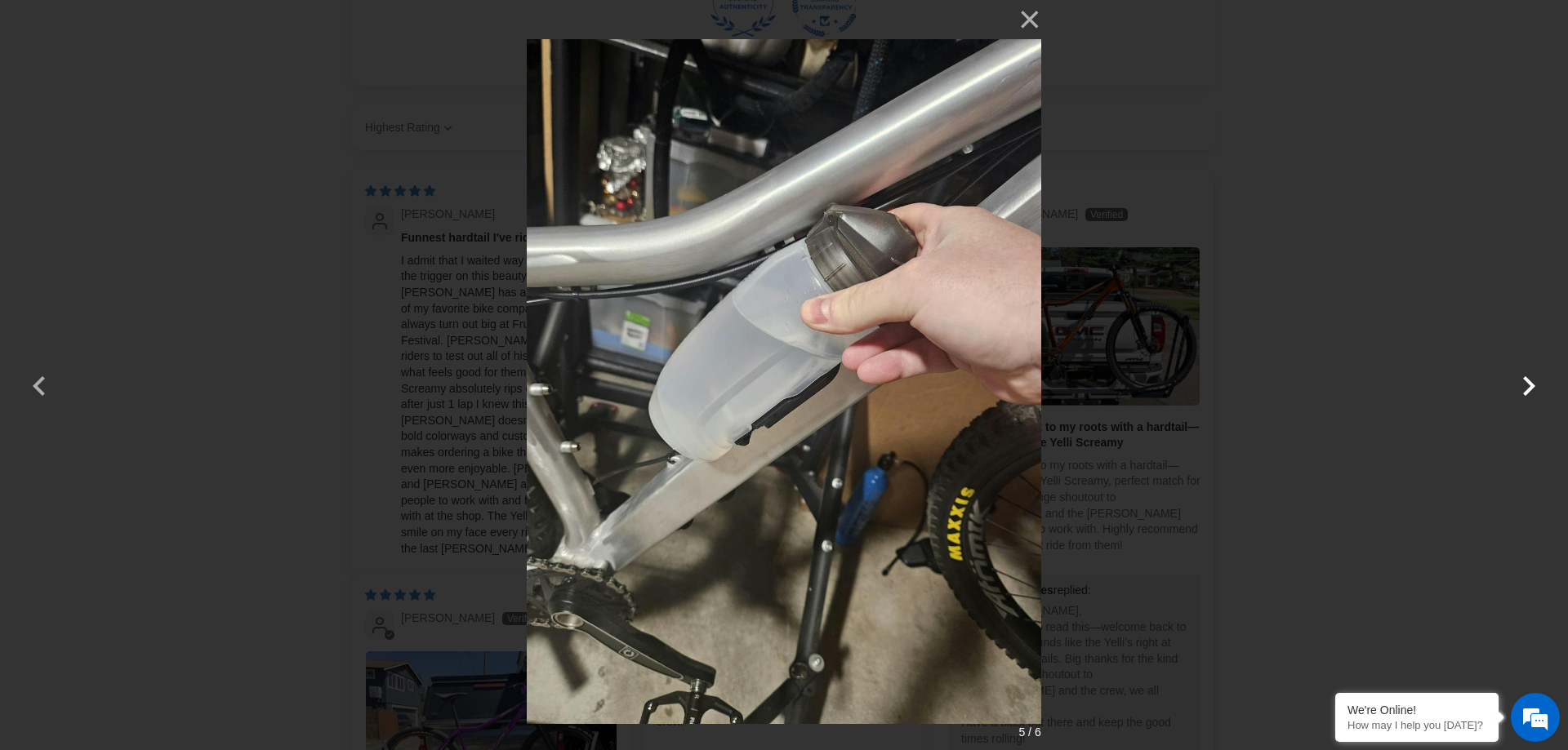
click at [1529, 383] on button "button" at bounding box center [1528, 375] width 39 height 39
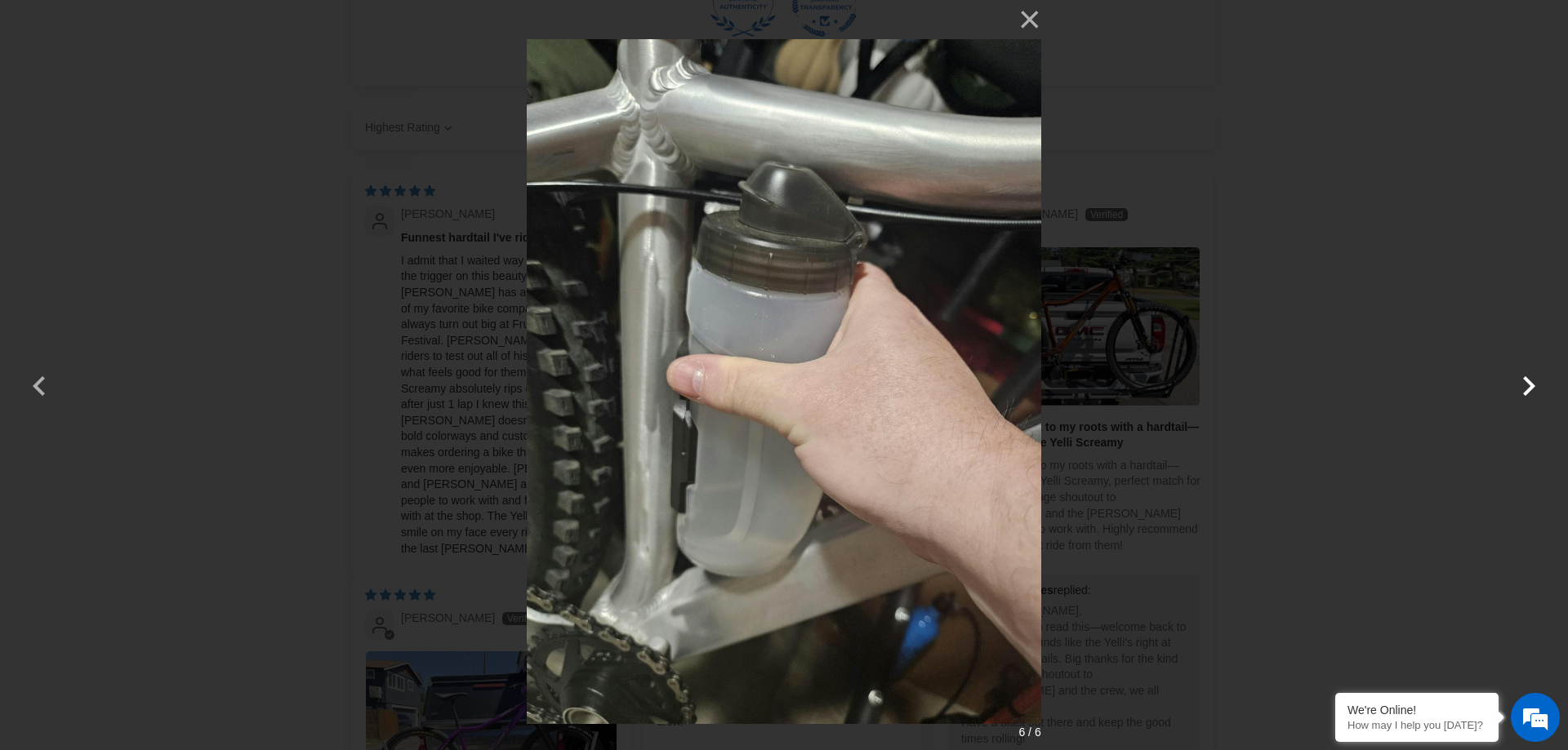
click at [1529, 383] on button "button" at bounding box center [1528, 375] width 39 height 39
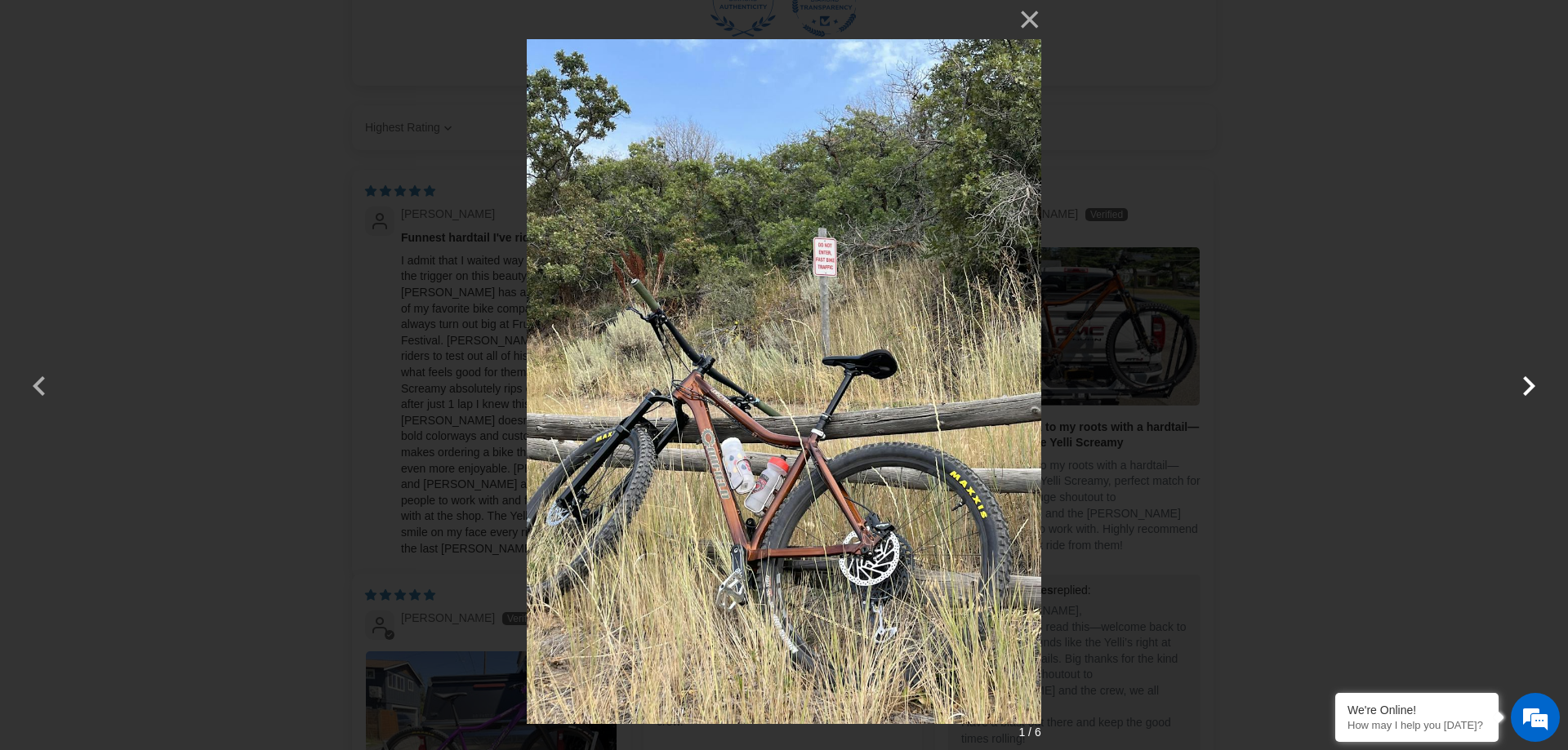
click at [1530, 383] on button "button" at bounding box center [1528, 375] width 39 height 39
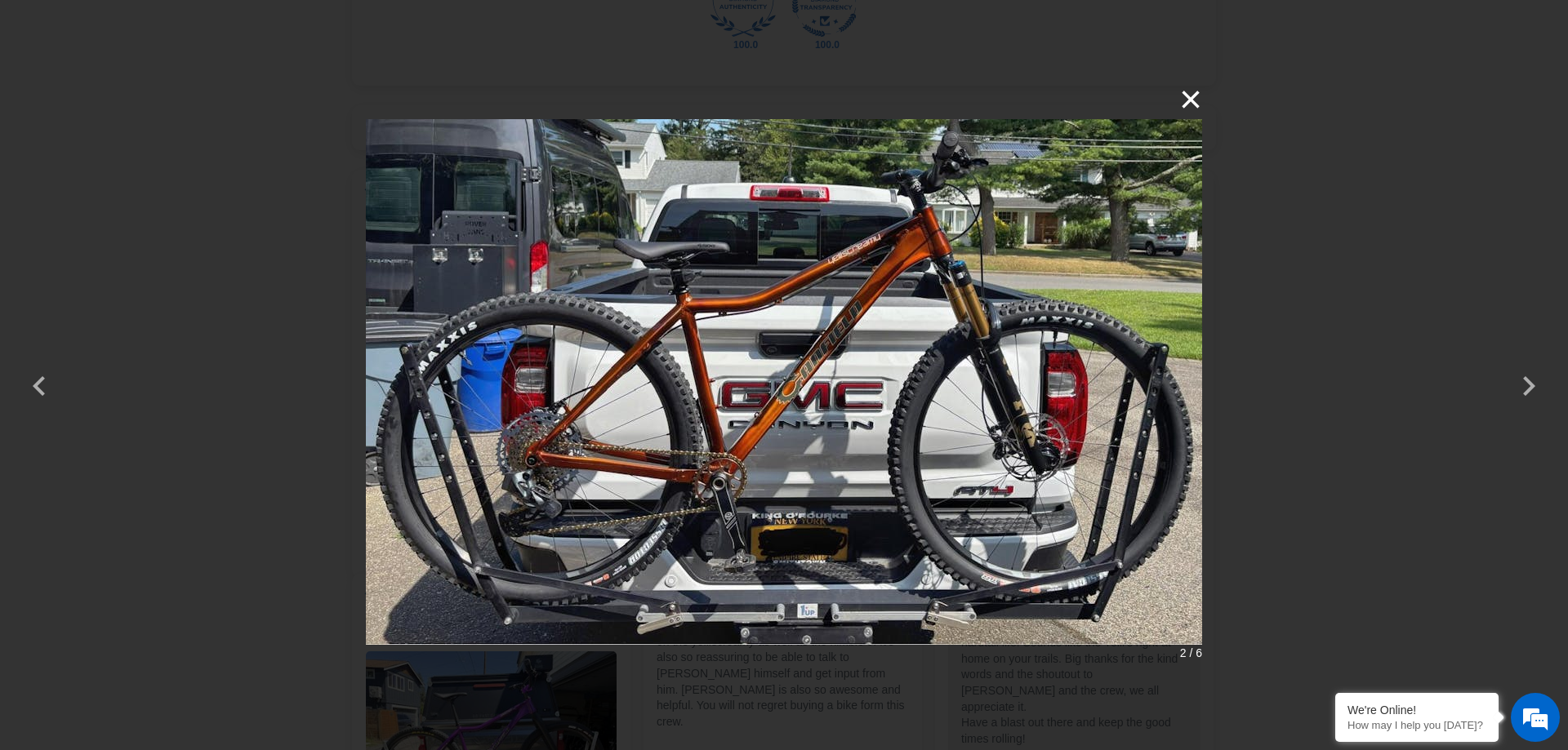
click at [1194, 97] on button "×" at bounding box center [1182, 99] width 39 height 39
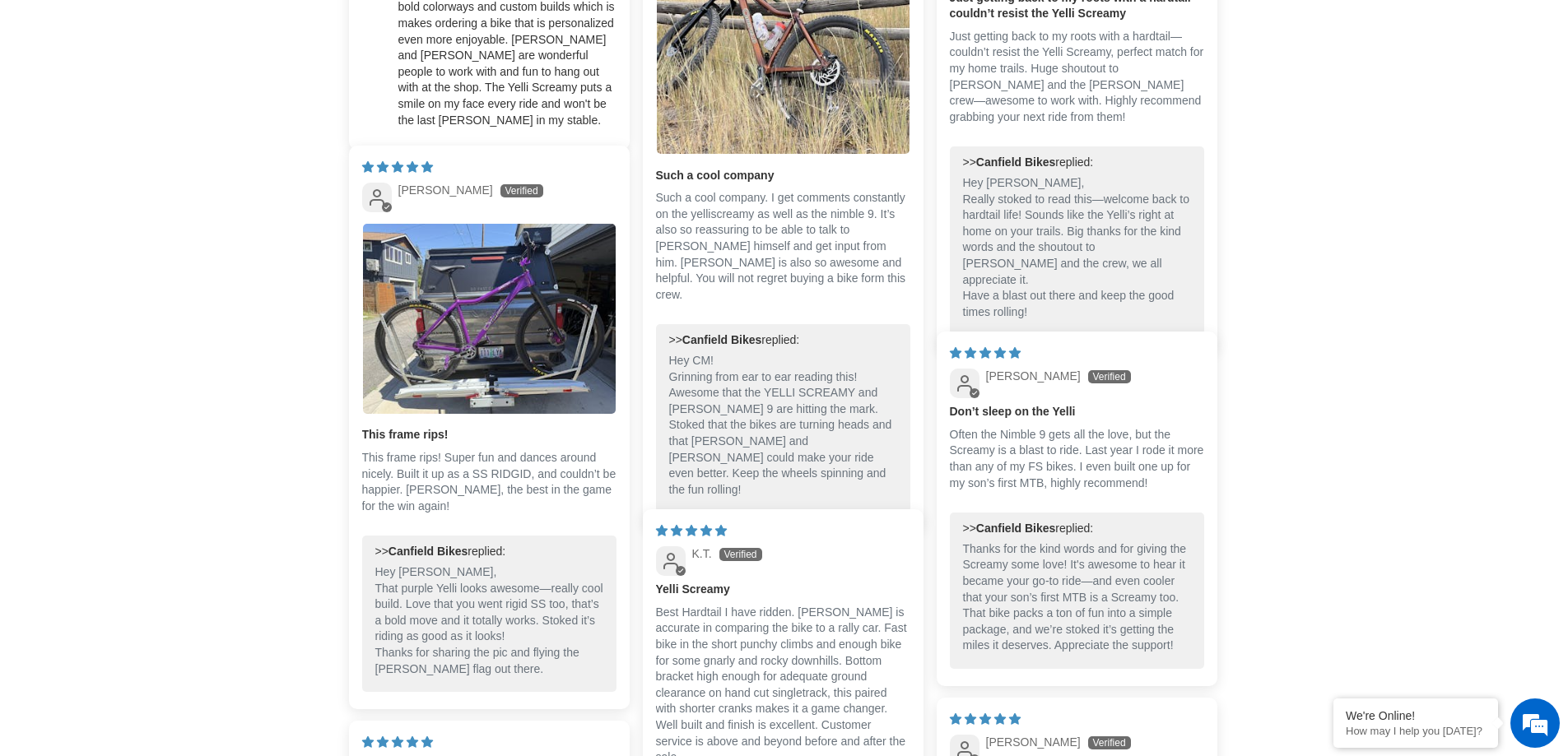
scroll to position [3769, 0]
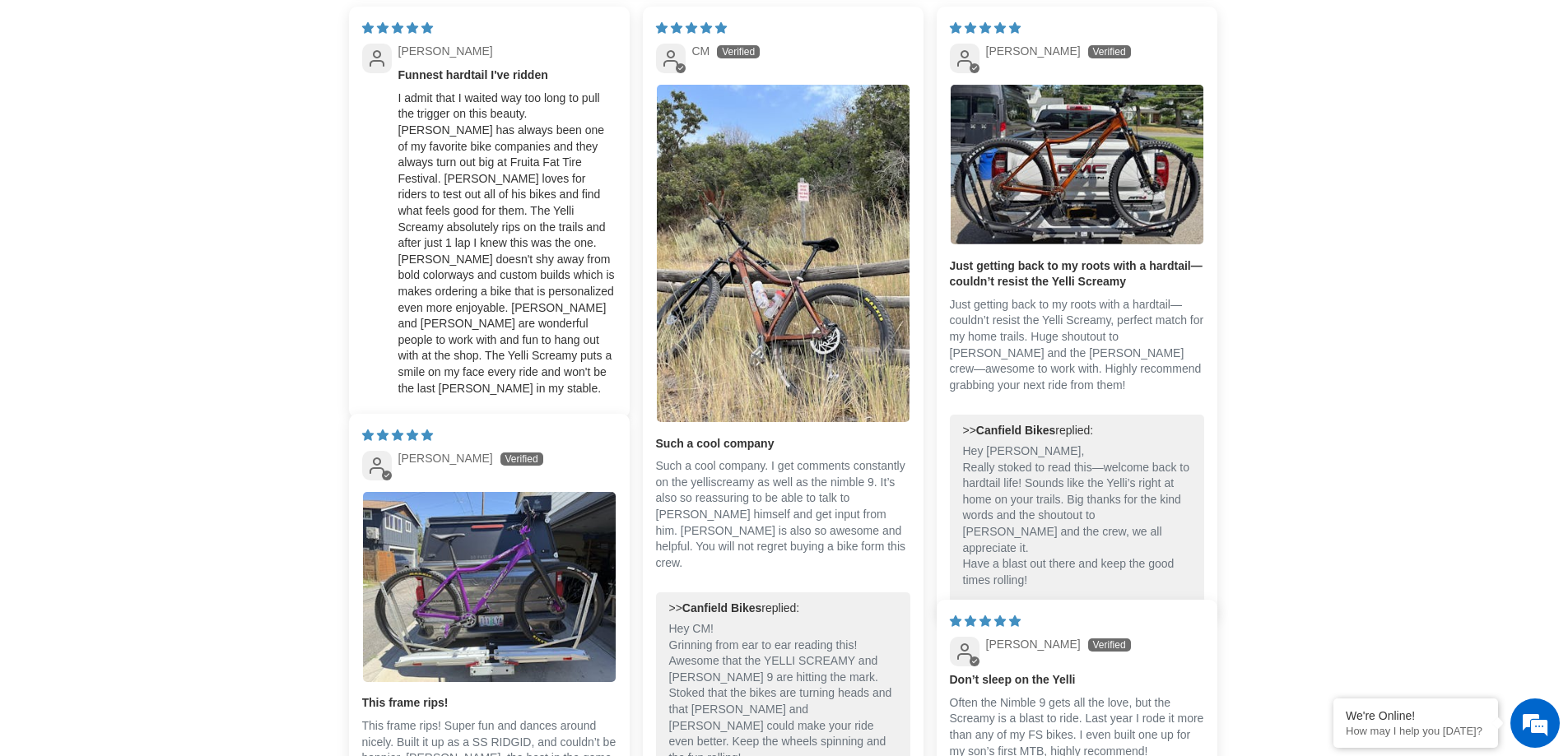
click at [445, 215] on div "I admit that I waited way too long to pull the trigger on this beauty. [PERSON_…" at bounding box center [508, 244] width 218 height 306
click at [501, 212] on div "I admit that I waited way too long to pull the trigger on this beauty. [PERSON_…" at bounding box center [508, 244] width 218 height 306
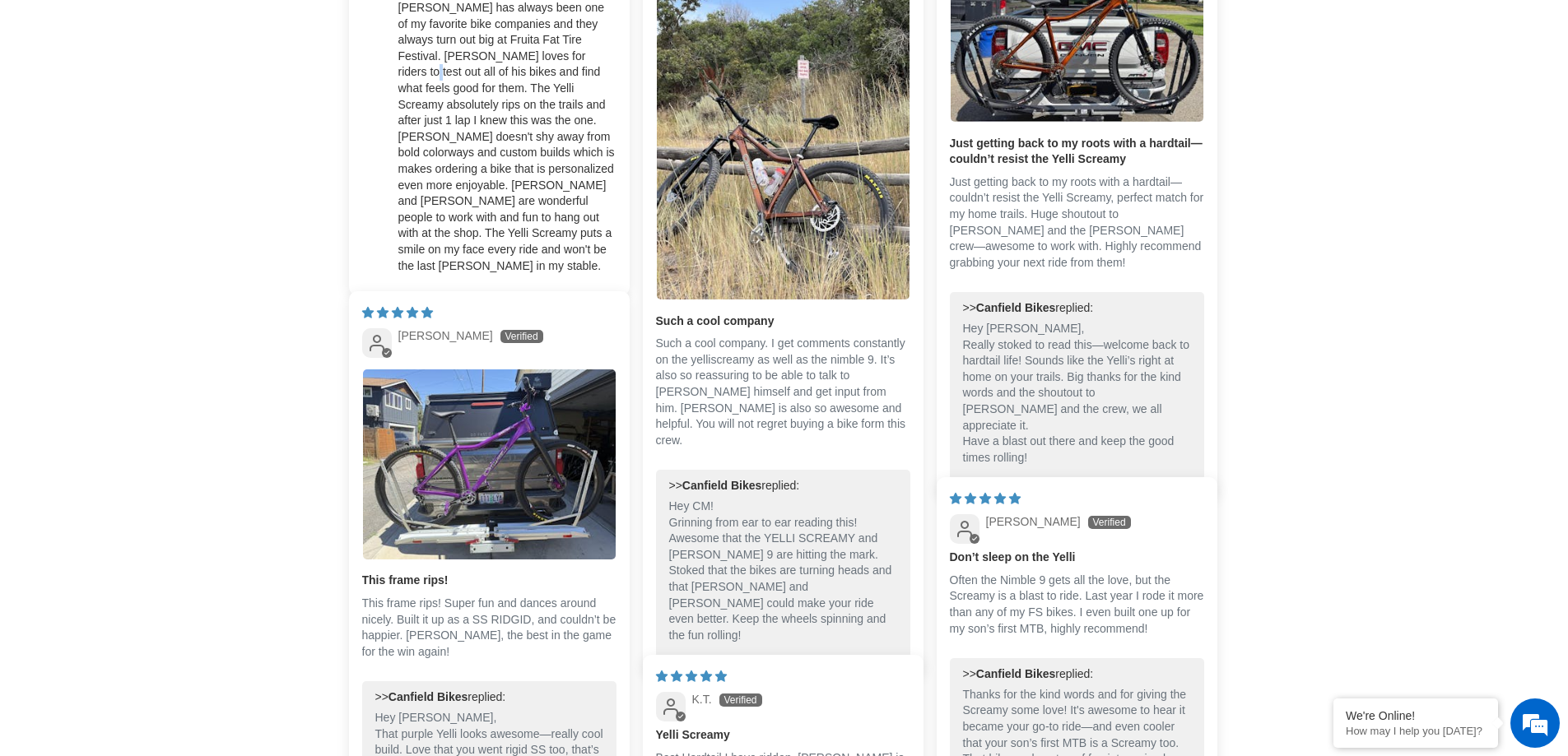
scroll to position [4016, 0]
